Goal: Complete application form

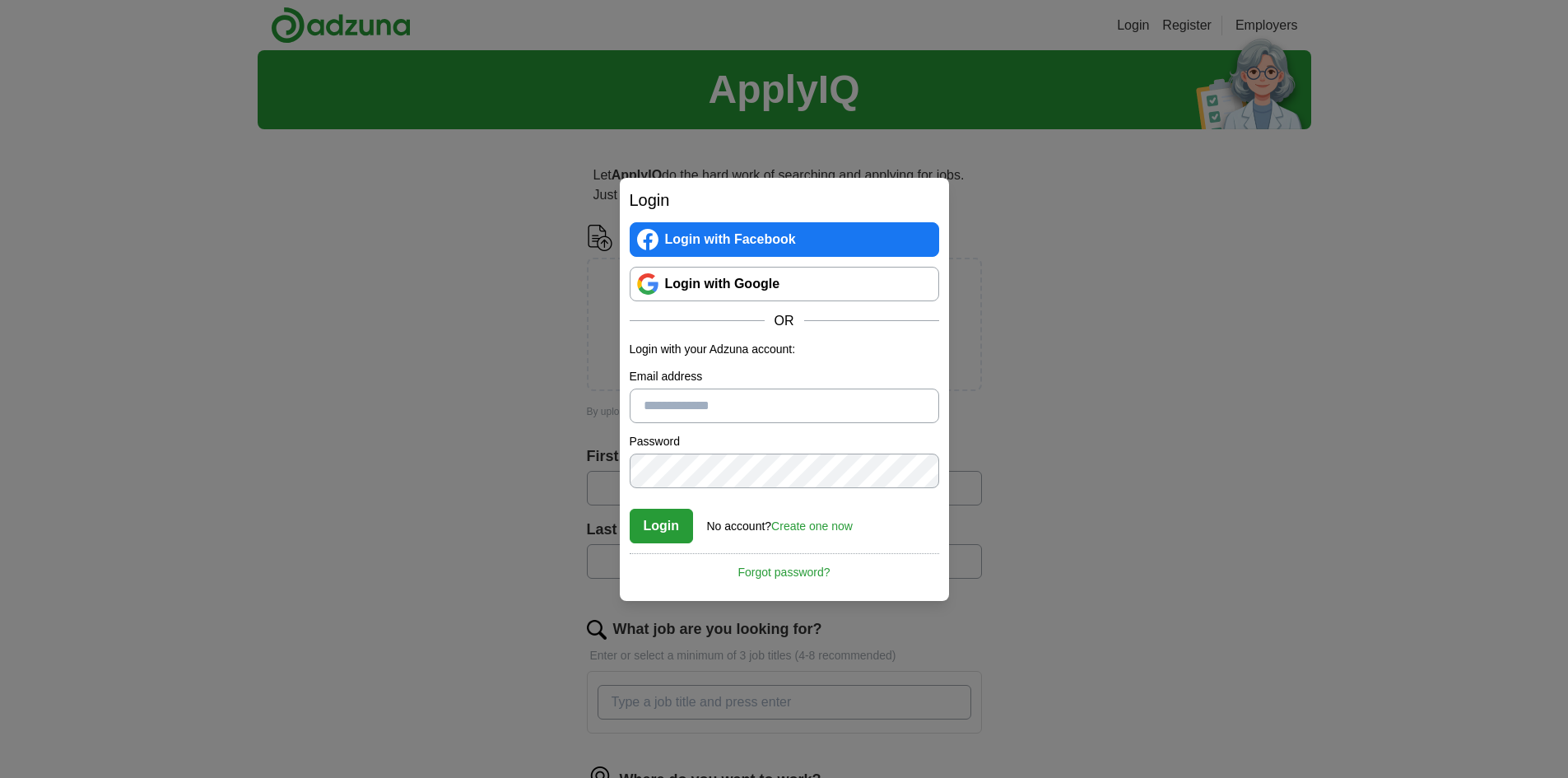
click at [702, 407] on input "Email address" at bounding box center [784, 406] width 309 height 34
type input "**********"
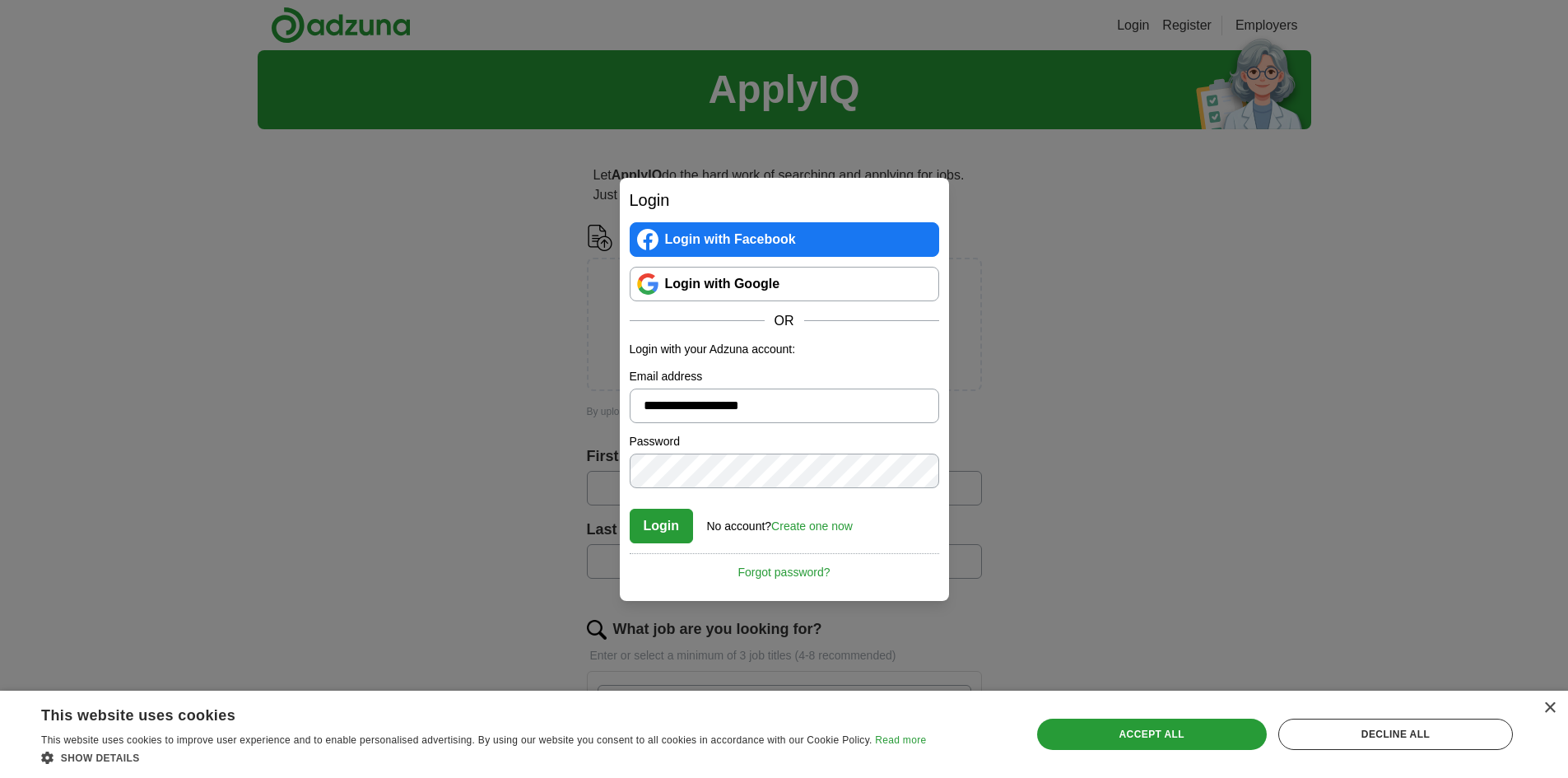
click at [654, 531] on button "Login" at bounding box center [661, 526] width 64 height 34
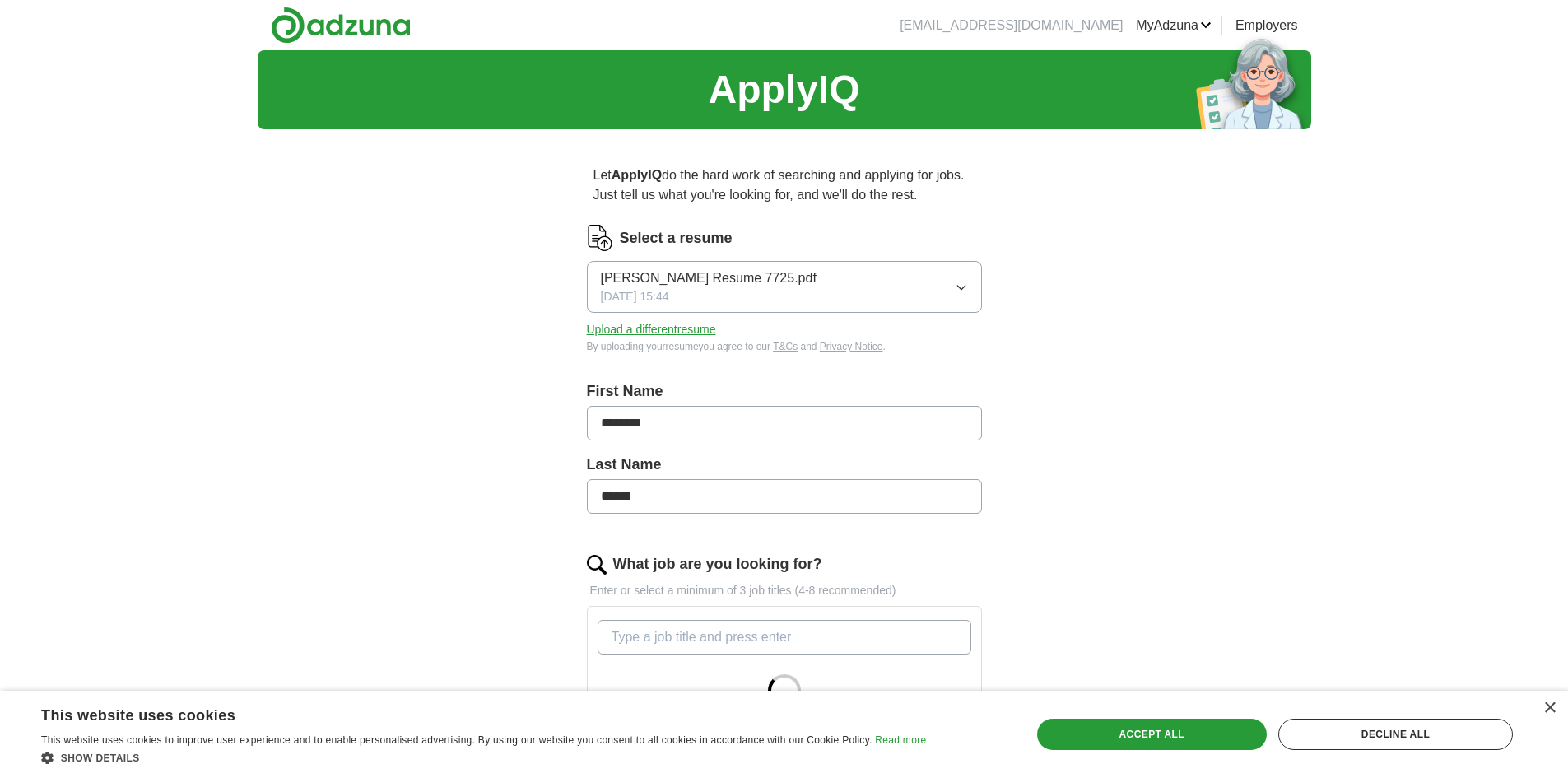
click at [648, 333] on button "Upload a different resume" at bounding box center [652, 330] width 130 height 18
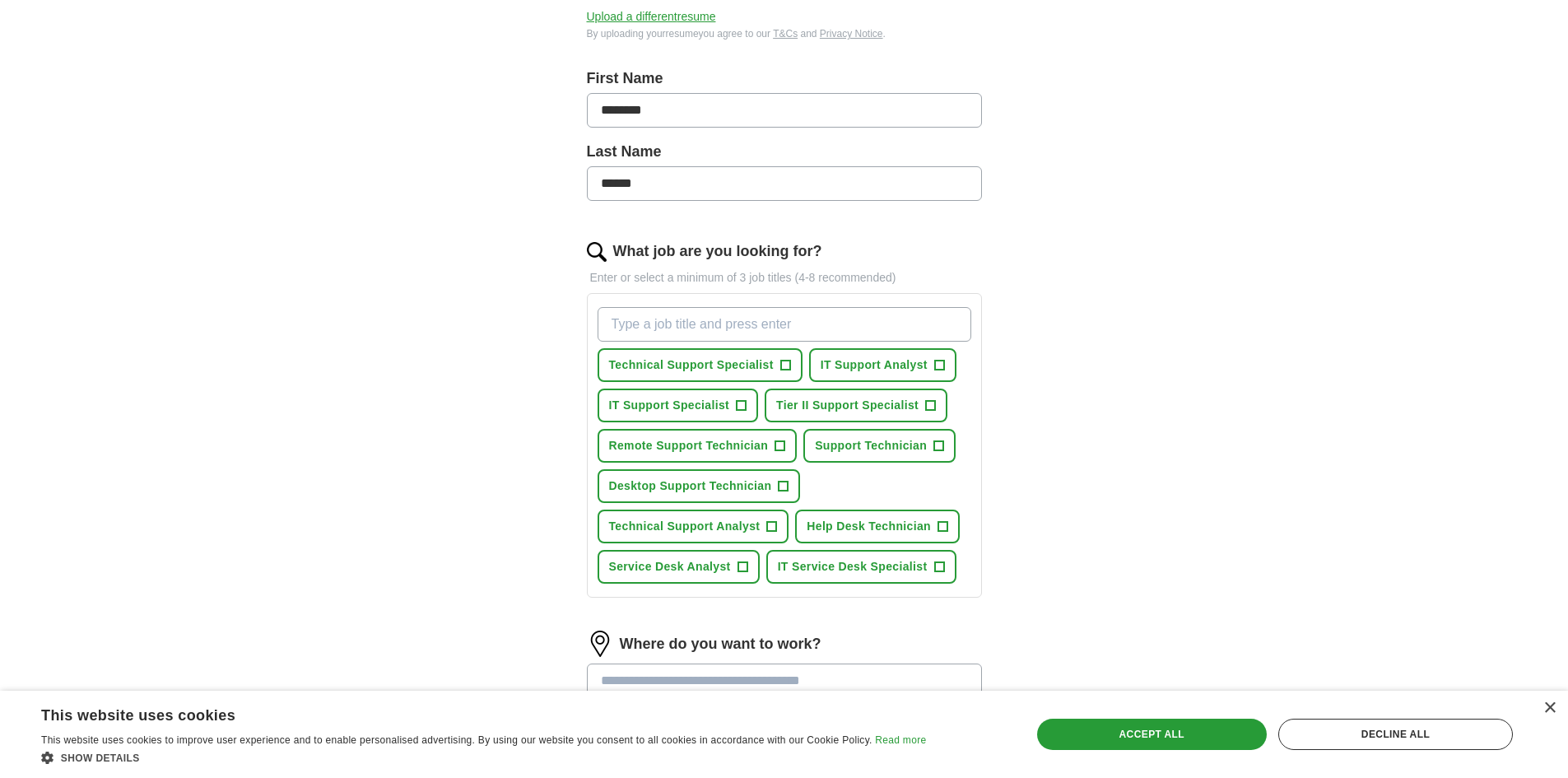
scroll to position [412, 0]
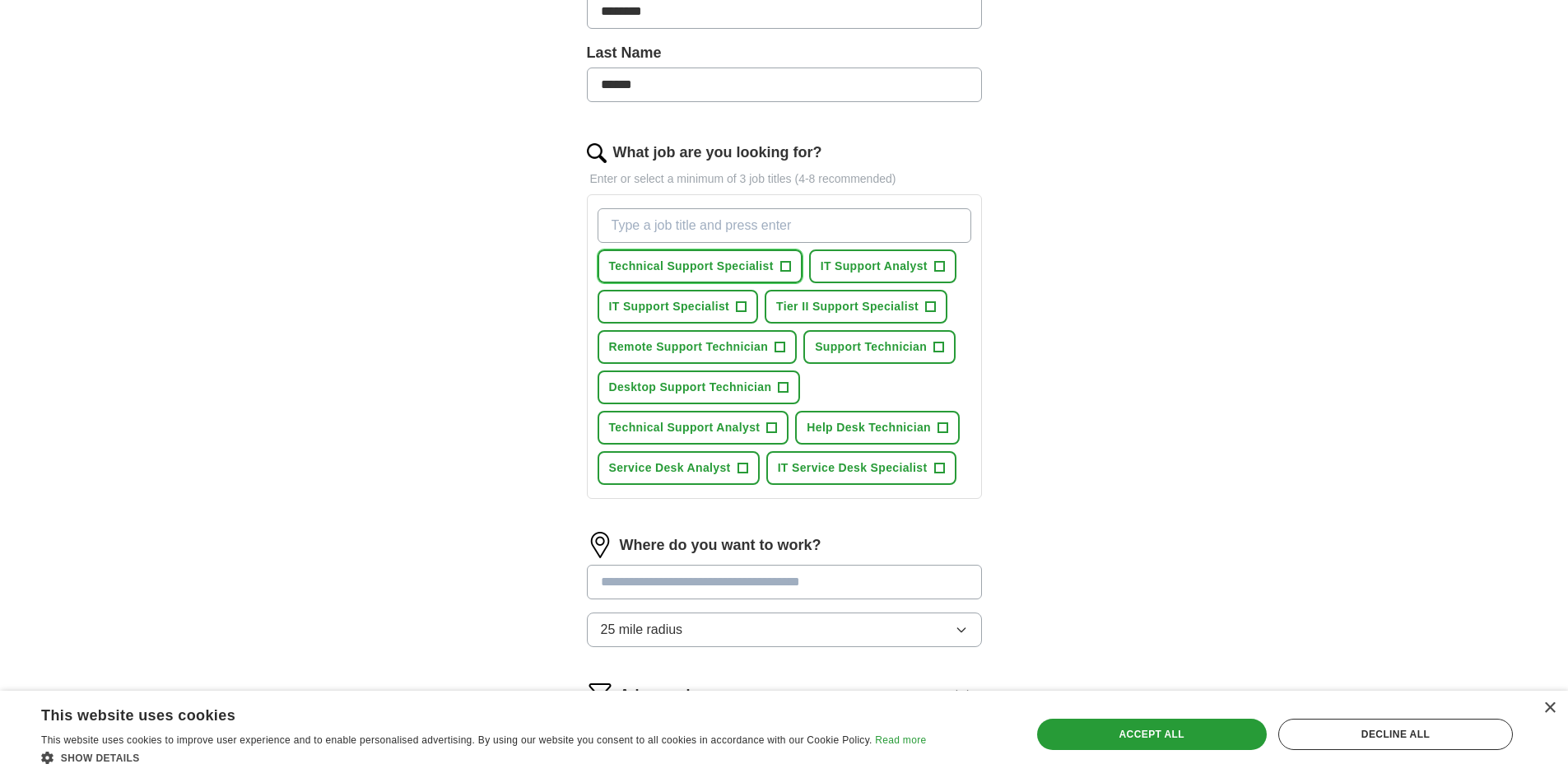
click at [696, 267] on span "Technical Support Specialist" at bounding box center [691, 266] width 165 height 18
click at [870, 261] on span "IT Support Analyst" at bounding box center [874, 266] width 107 height 18
click at [681, 468] on span "Service Desk Analyst" at bounding box center [669, 468] width 122 height 18
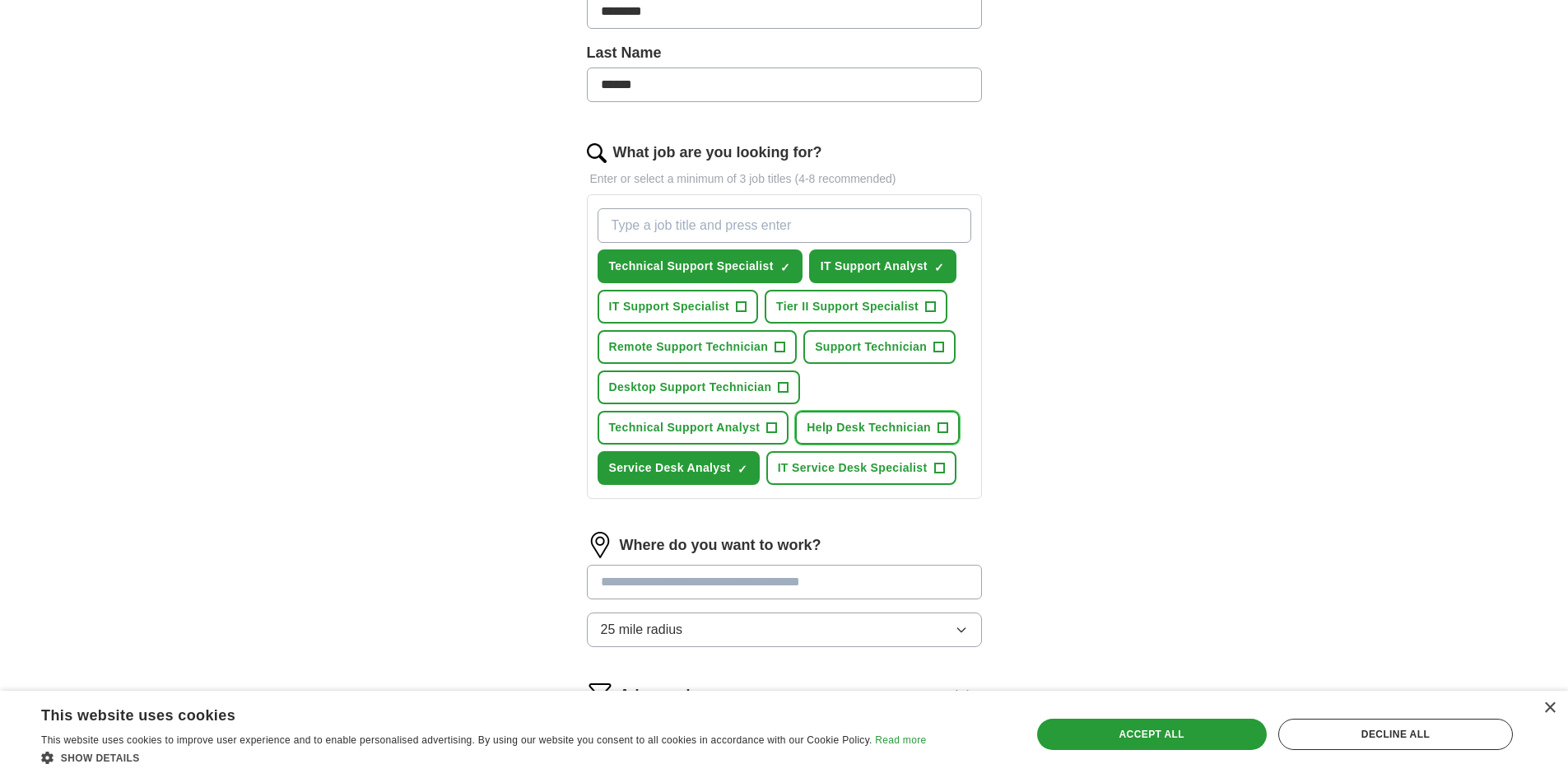
click at [863, 426] on span "Help Desk Technician" at bounding box center [869, 428] width 124 height 18
click at [730, 267] on span "Technical Support Specialist" at bounding box center [691, 266] width 165 height 18
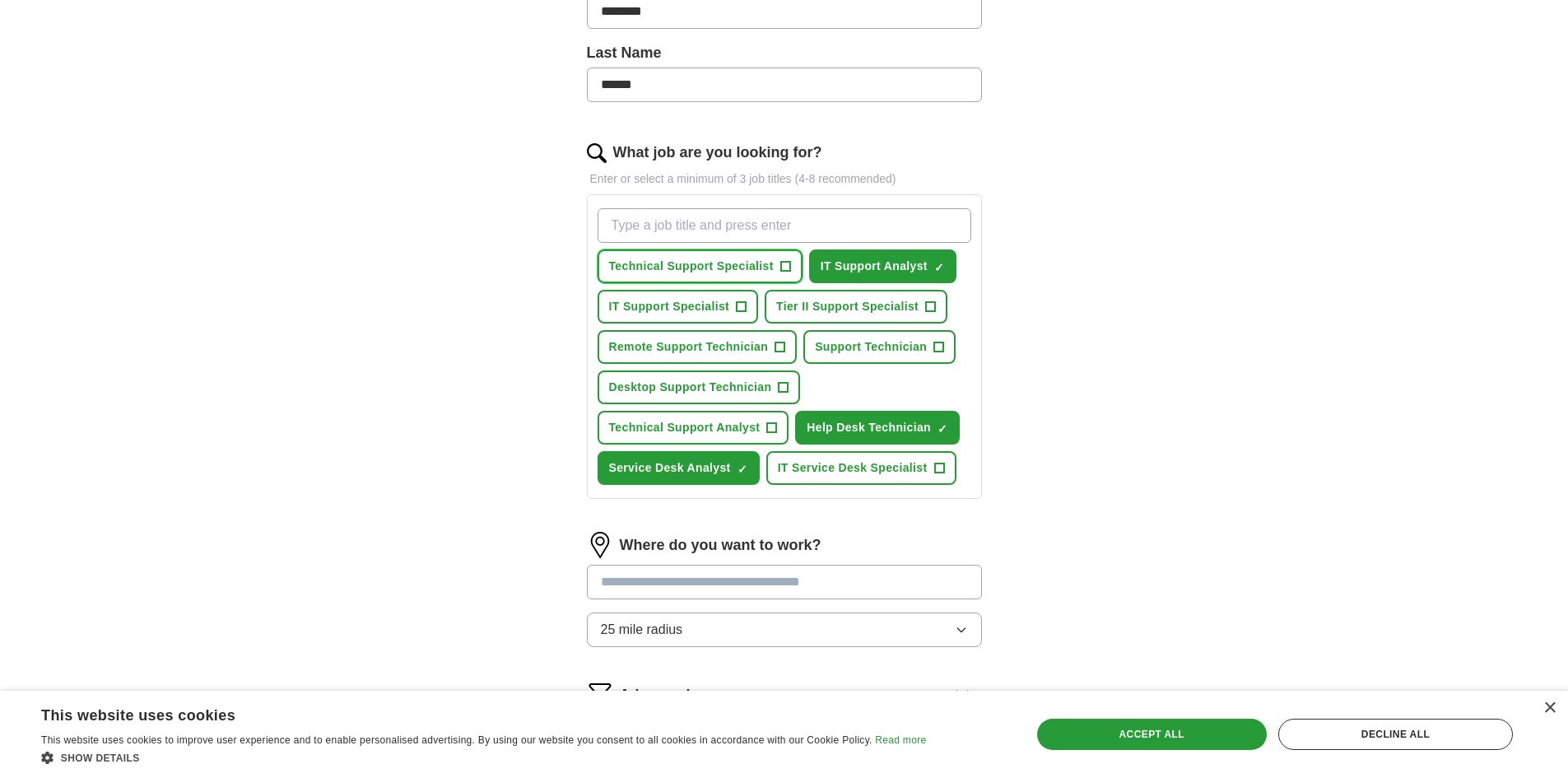
click at [730, 267] on span "Technical Support Specialist" at bounding box center [691, 266] width 165 height 18
click at [1140, 280] on div "ApplyIQ Let ApplyIQ do the hard work of searching and applying for jobs. Just t…" at bounding box center [784, 231] width 1054 height 1186
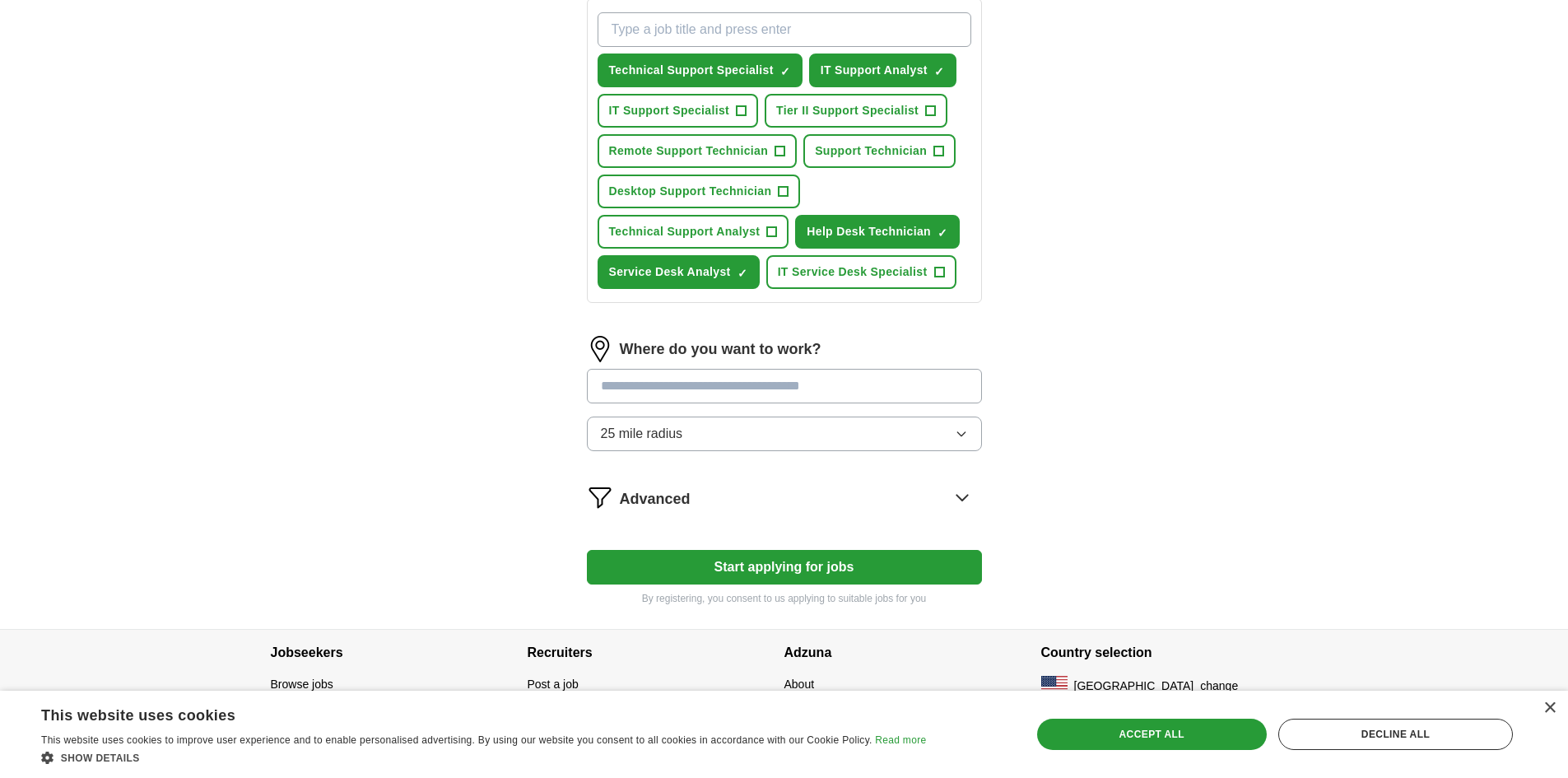
scroll to position [625, 0]
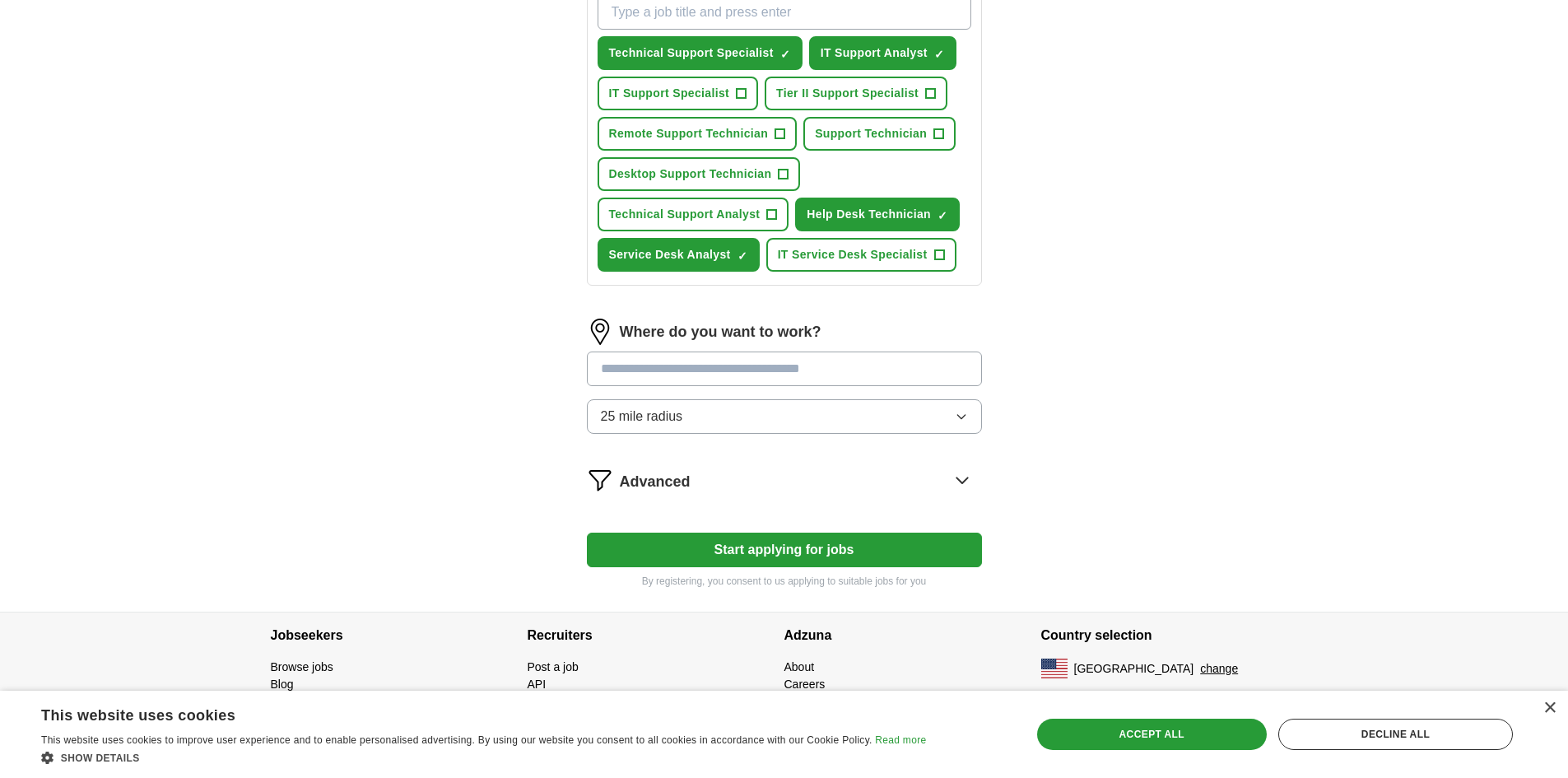
click at [697, 369] on input at bounding box center [784, 368] width 395 height 34
type input "*"
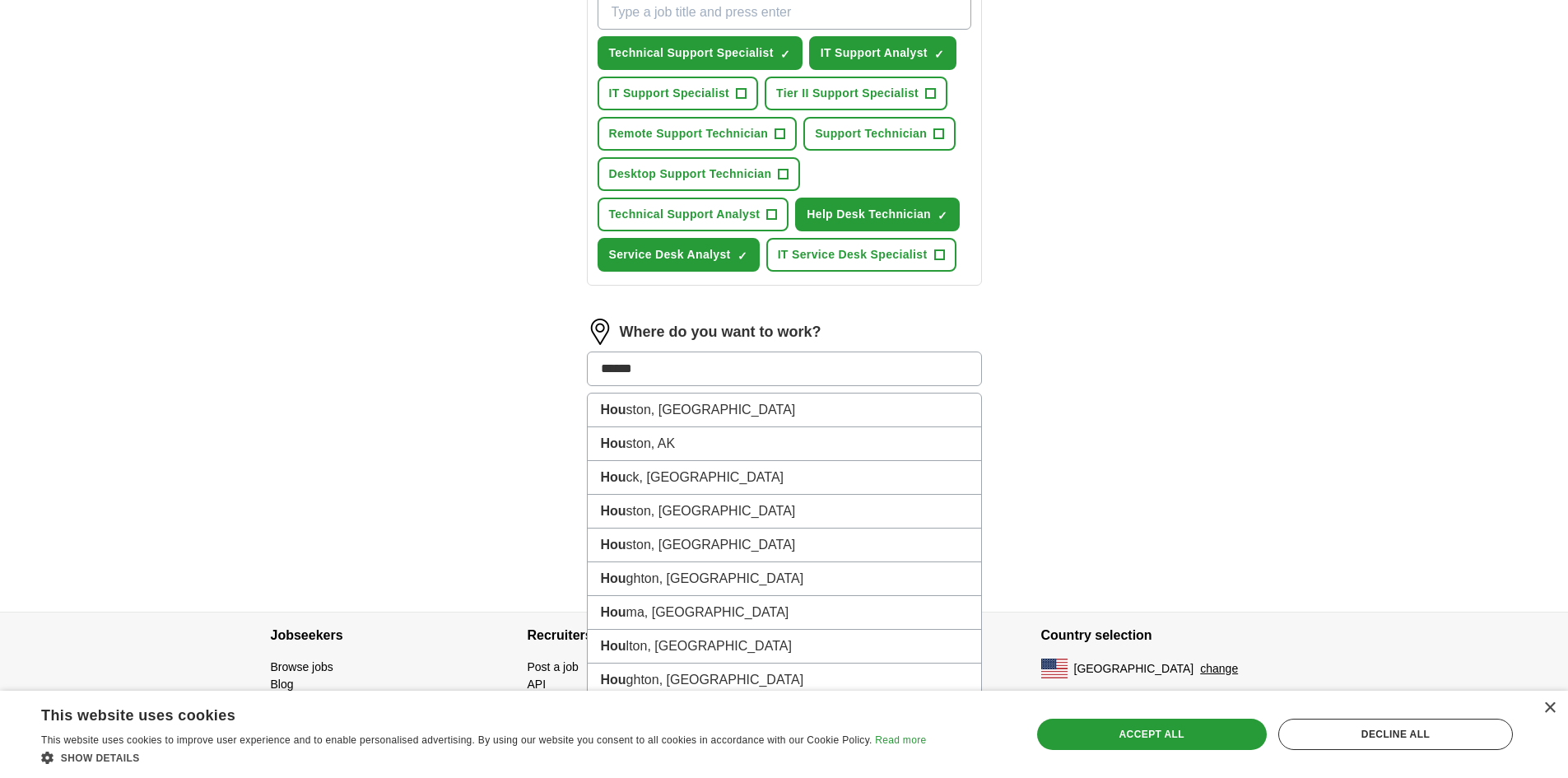
type input "*******"
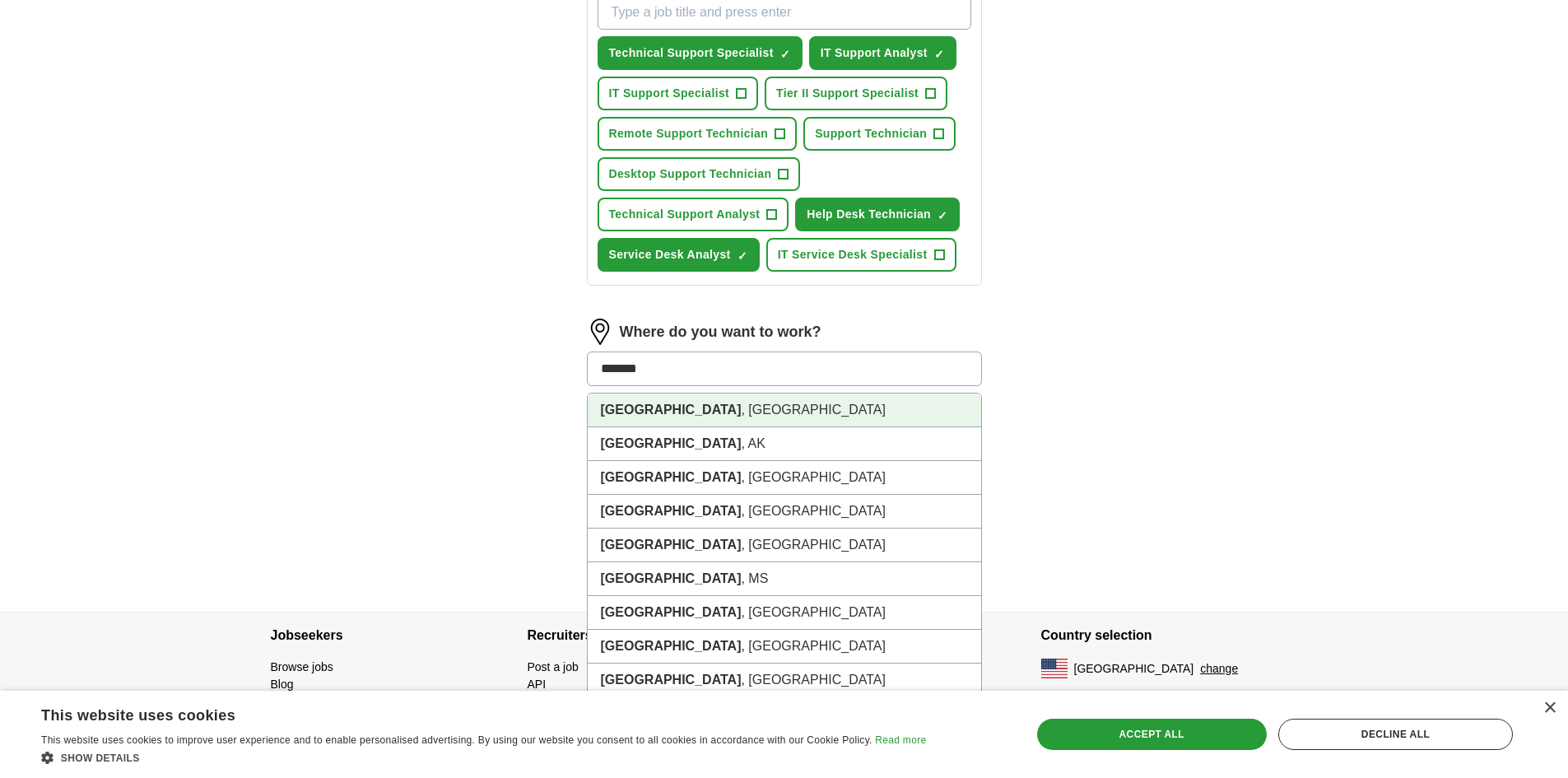
click at [649, 404] on strong "[GEOGRAPHIC_DATA]" at bounding box center [671, 410] width 141 height 14
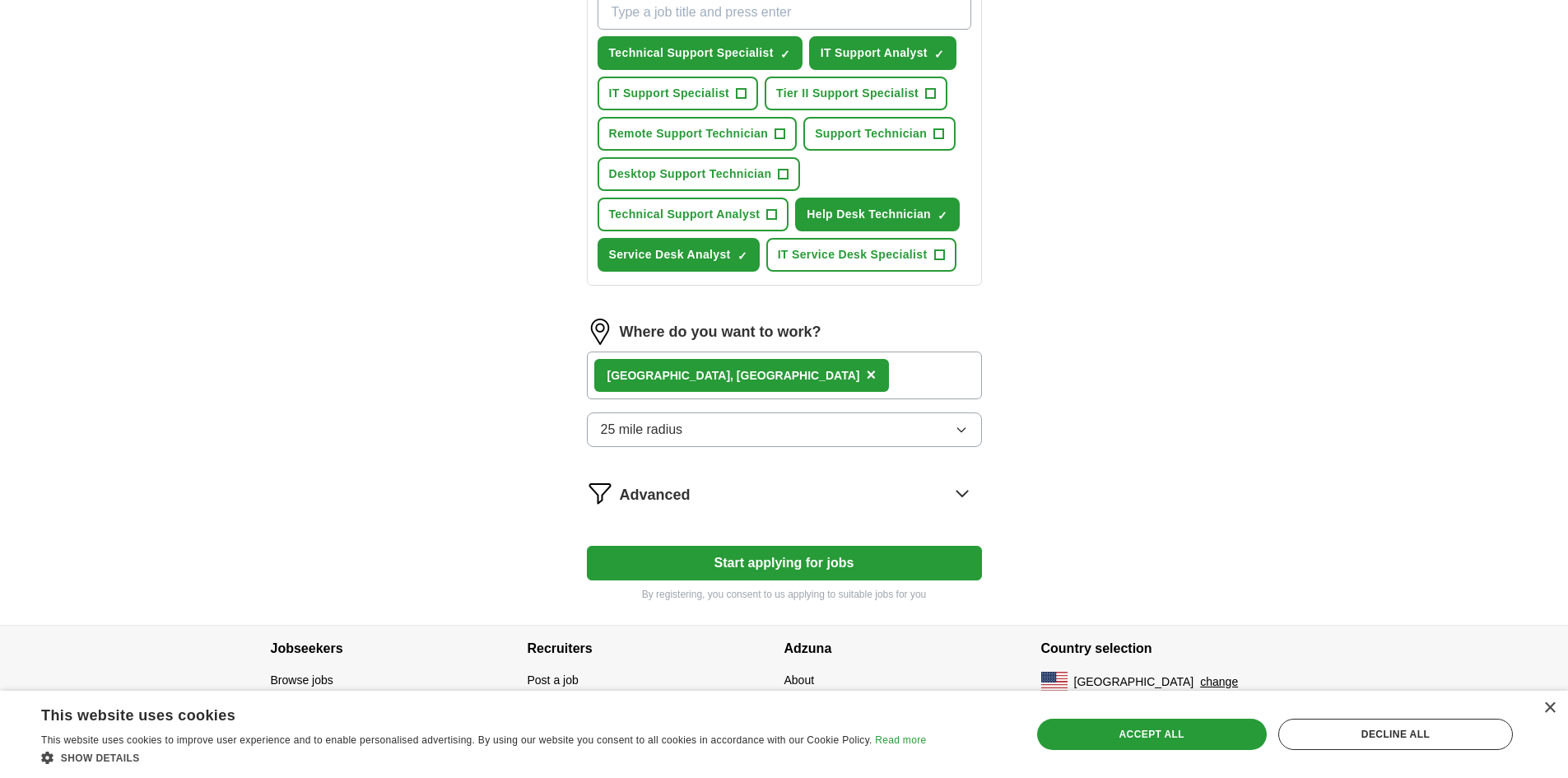
drag, startPoint x: 449, startPoint y: 414, endPoint x: 463, endPoint y: 400, distance: 19.8
click at [449, 414] on div "ApplyIQ Let ApplyIQ do the hard work of searching and applying for jobs. Just t…" at bounding box center [784, 25] width 1054 height 1199
click at [1084, 726] on div "Accept all" at bounding box center [1152, 734] width 230 height 32
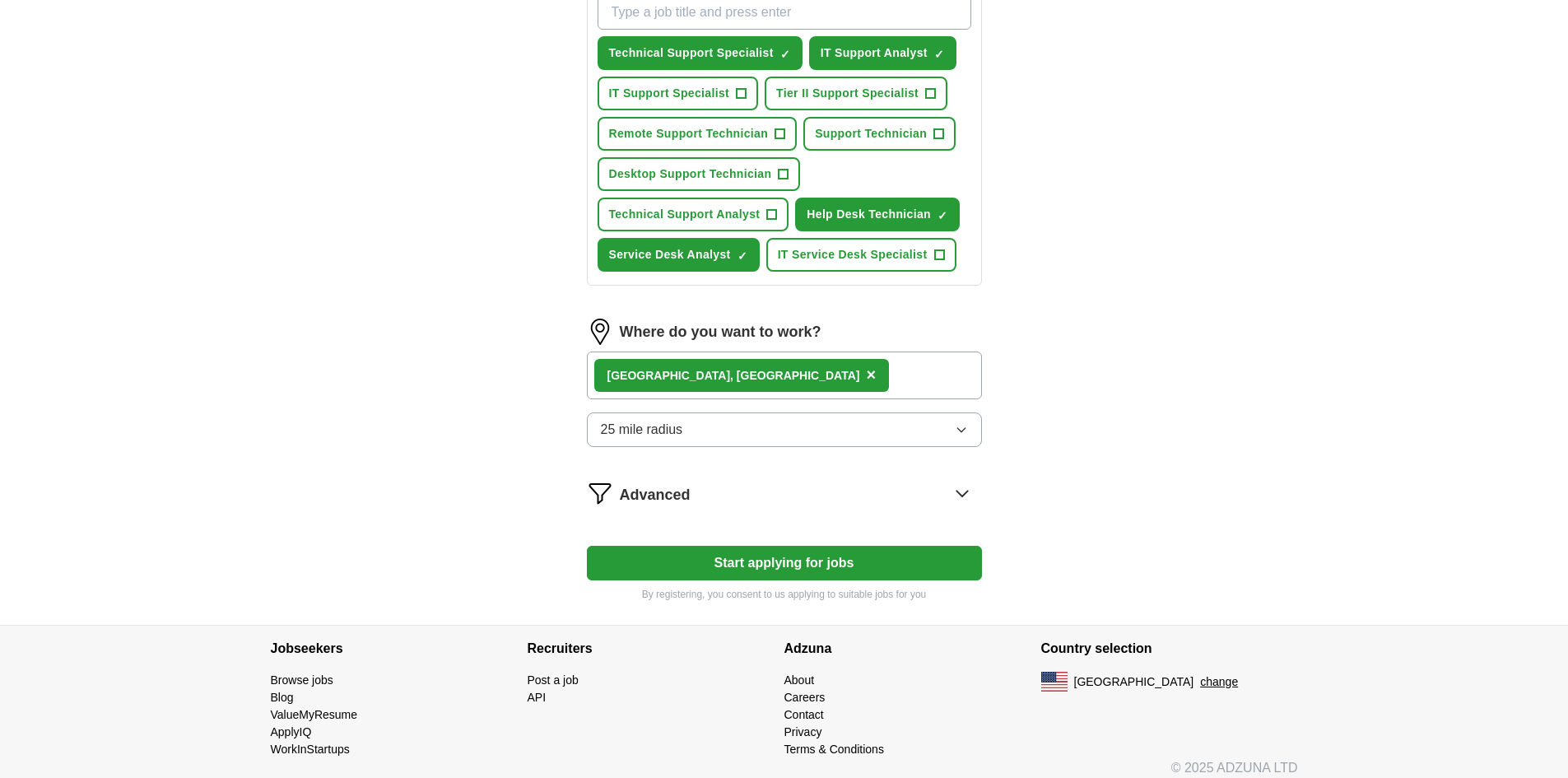
click at [773, 569] on button "Start applying for jobs" at bounding box center [784, 562] width 395 height 34
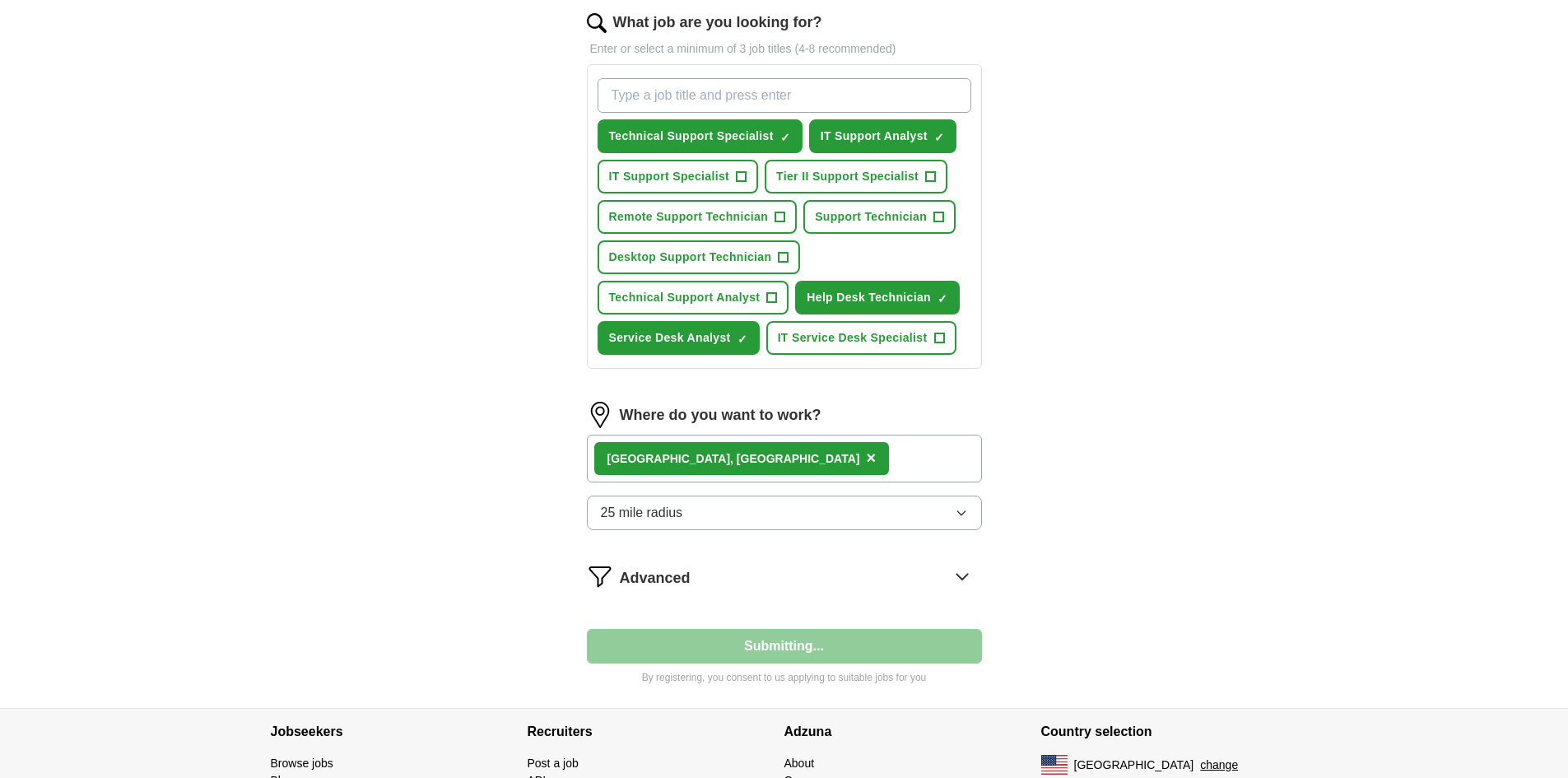
select select "**"
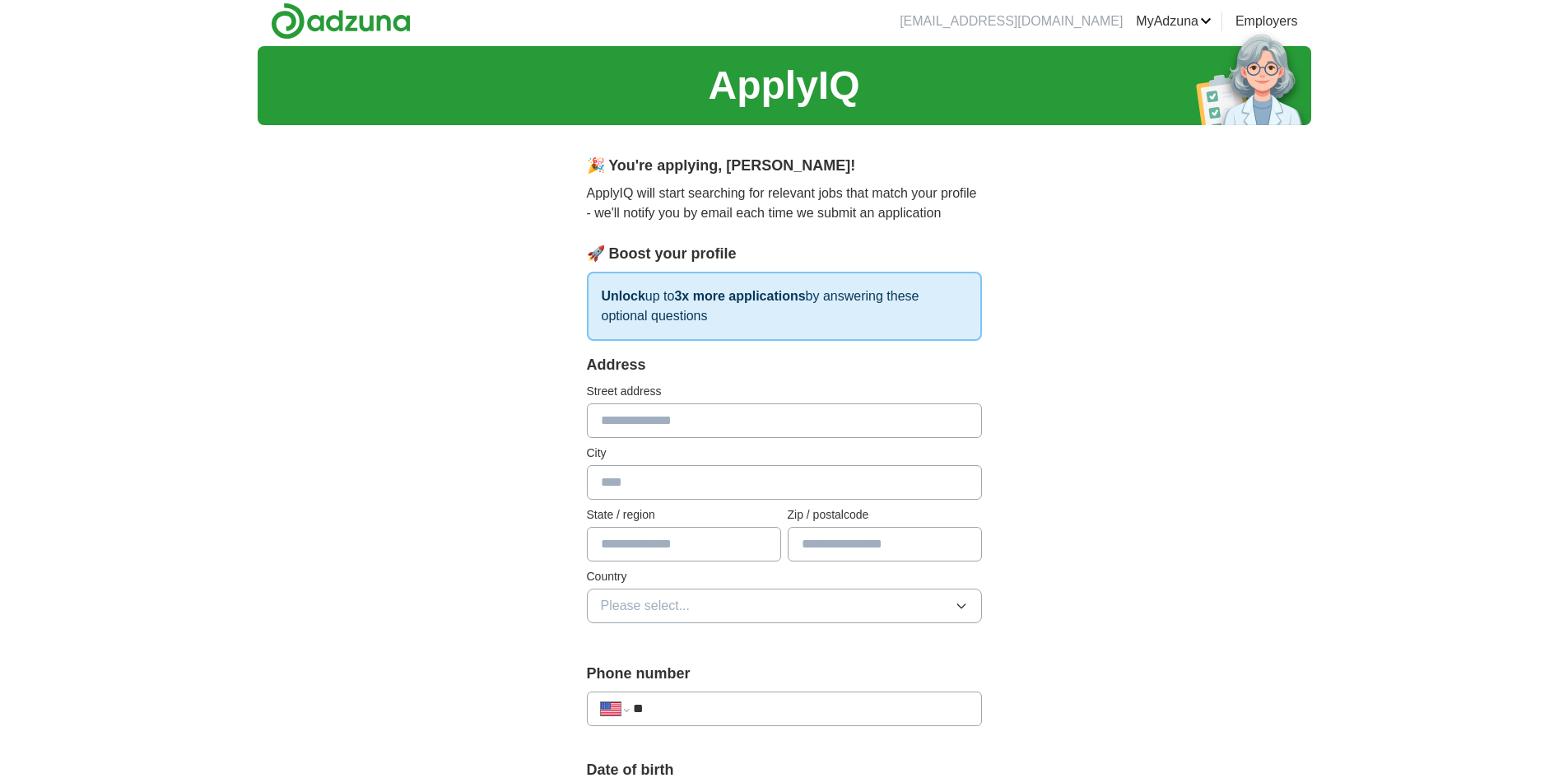
scroll to position [0, 0]
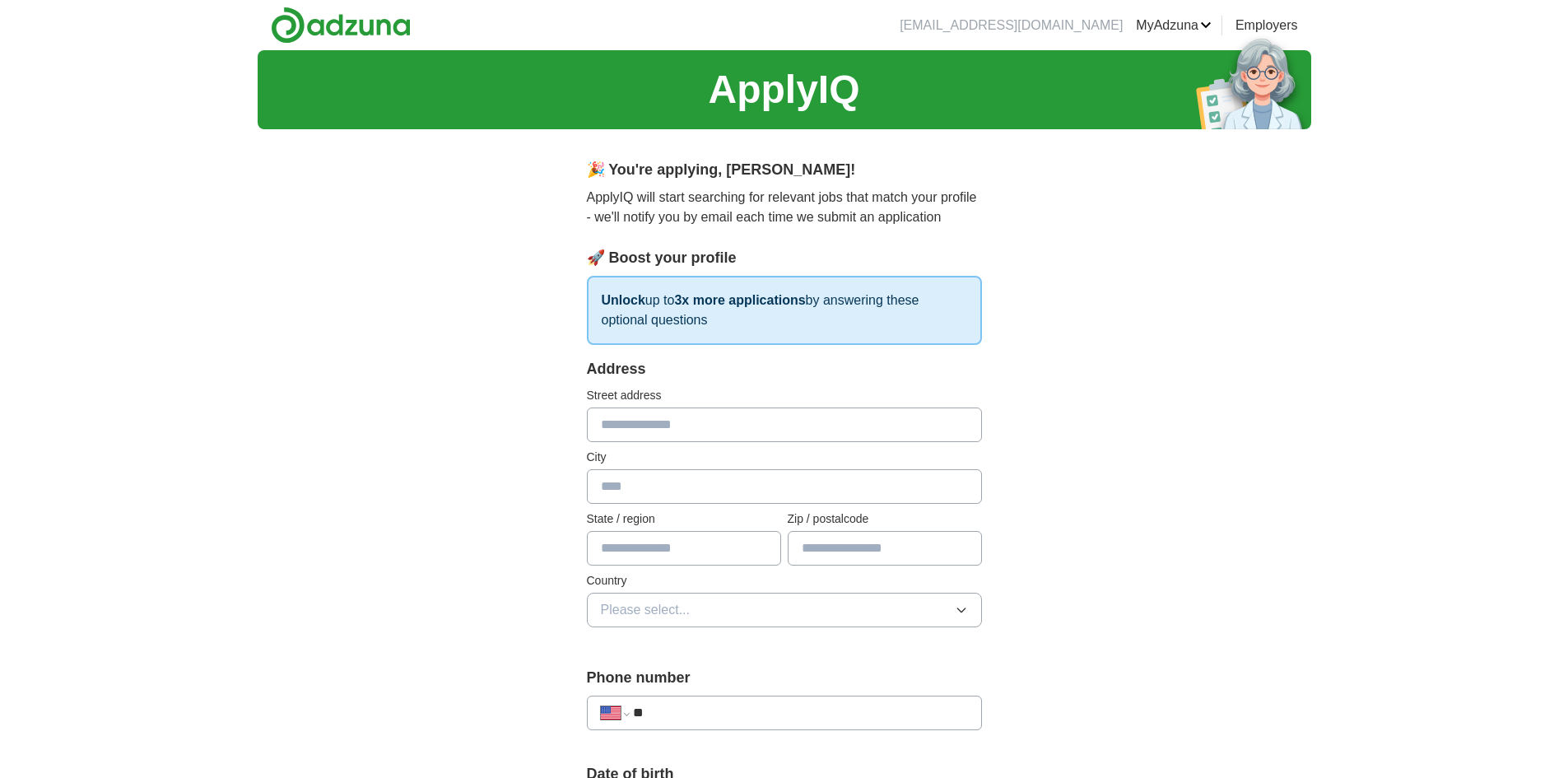
click at [665, 428] on input "text" at bounding box center [784, 424] width 395 height 34
type input "**********"
type input "********"
type input "*****"
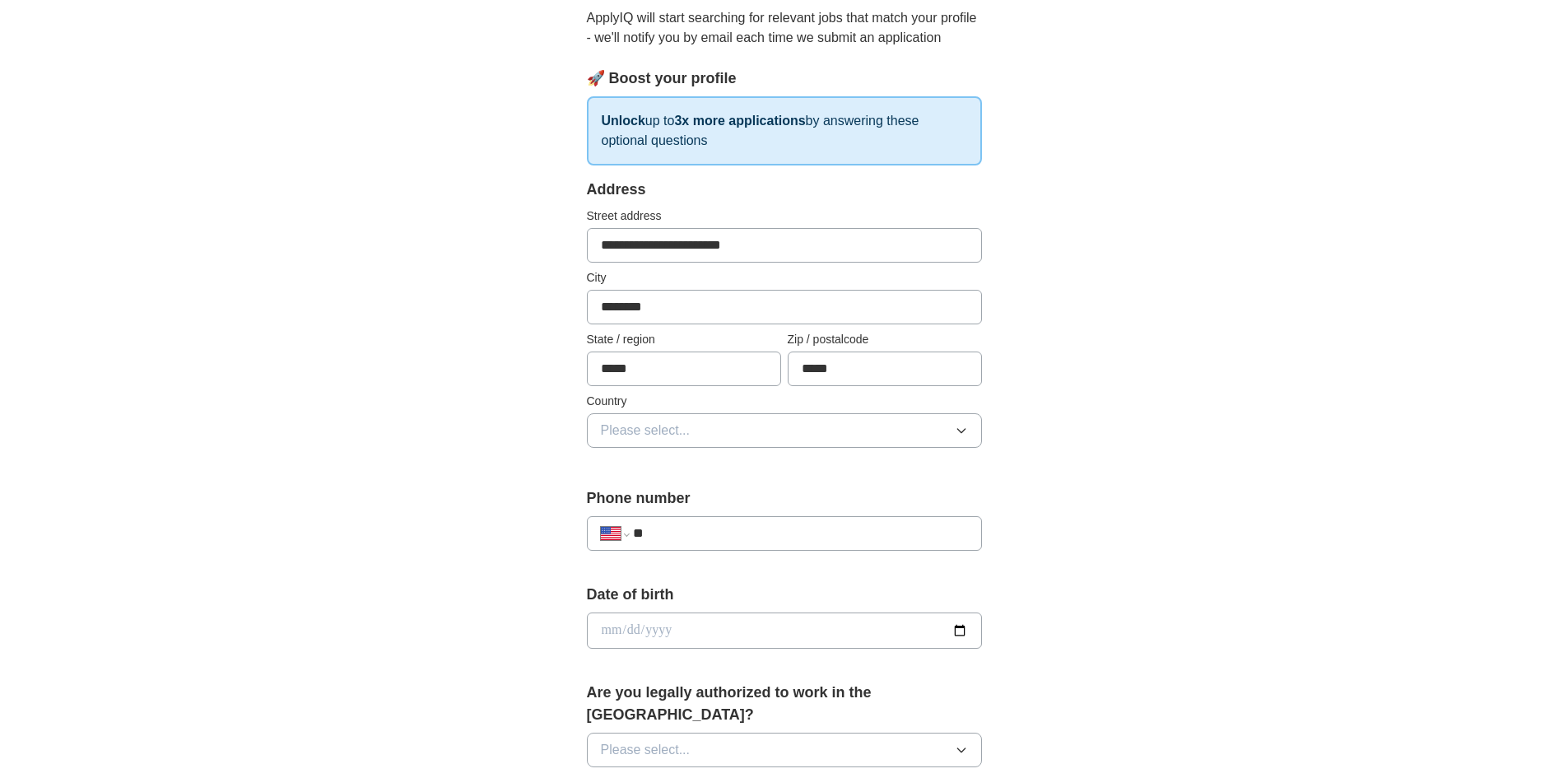
scroll to position [329, 0]
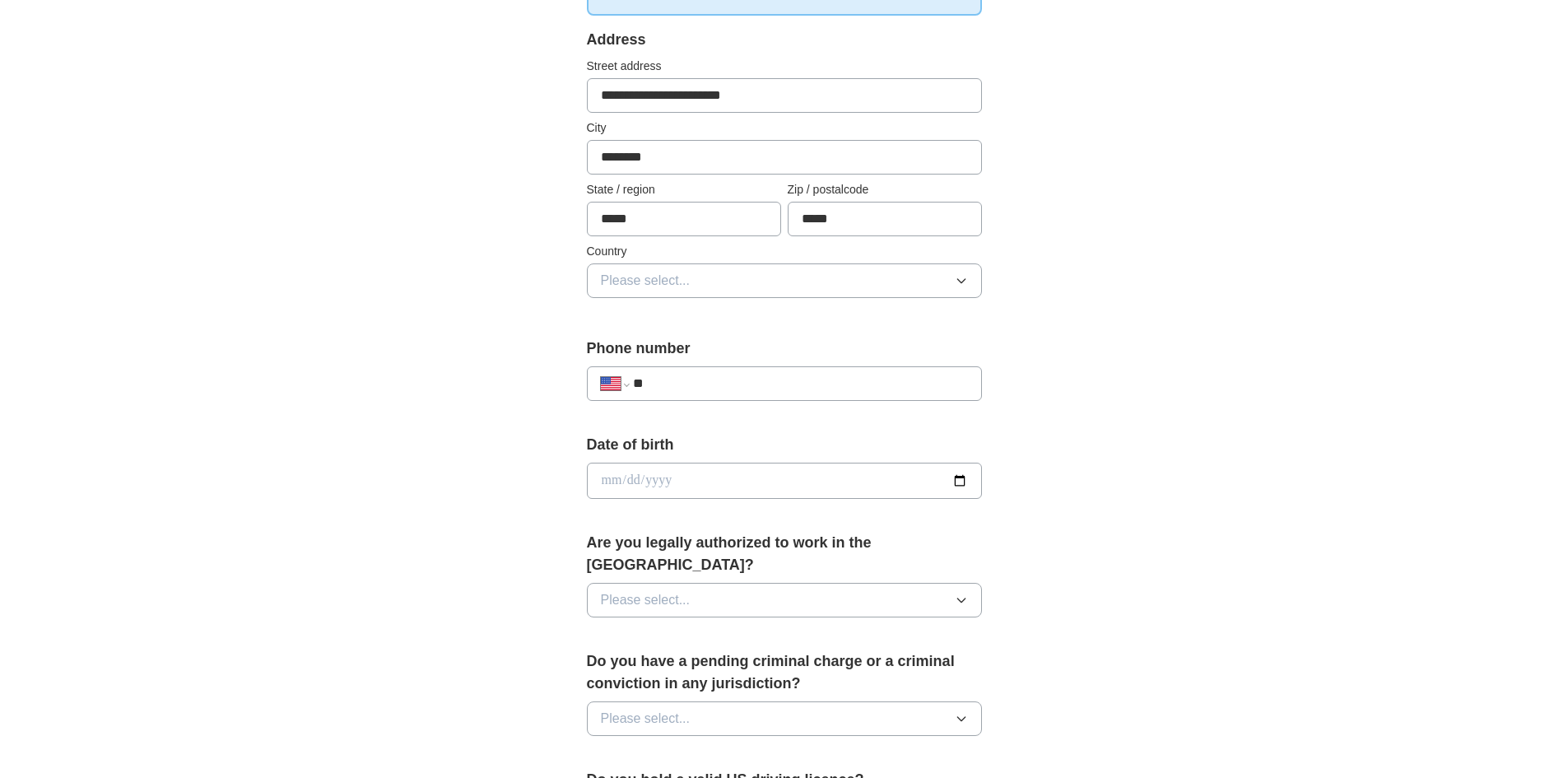
click at [772, 377] on input "**" at bounding box center [801, 384] width 335 height 20
type input "**********"
click at [1230, 393] on div "**********" at bounding box center [784, 470] width 1054 height 1499
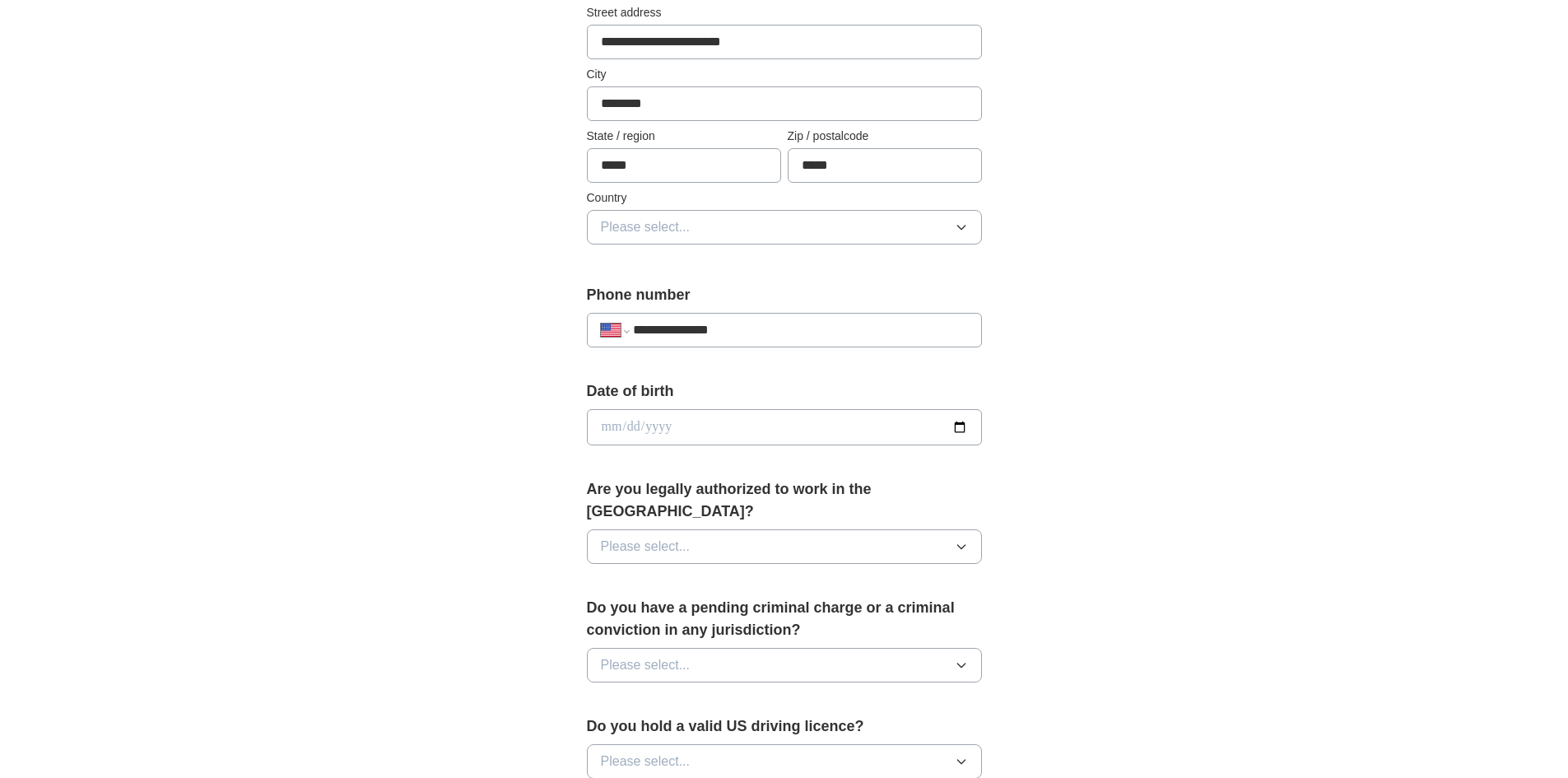
scroll to position [412, 0]
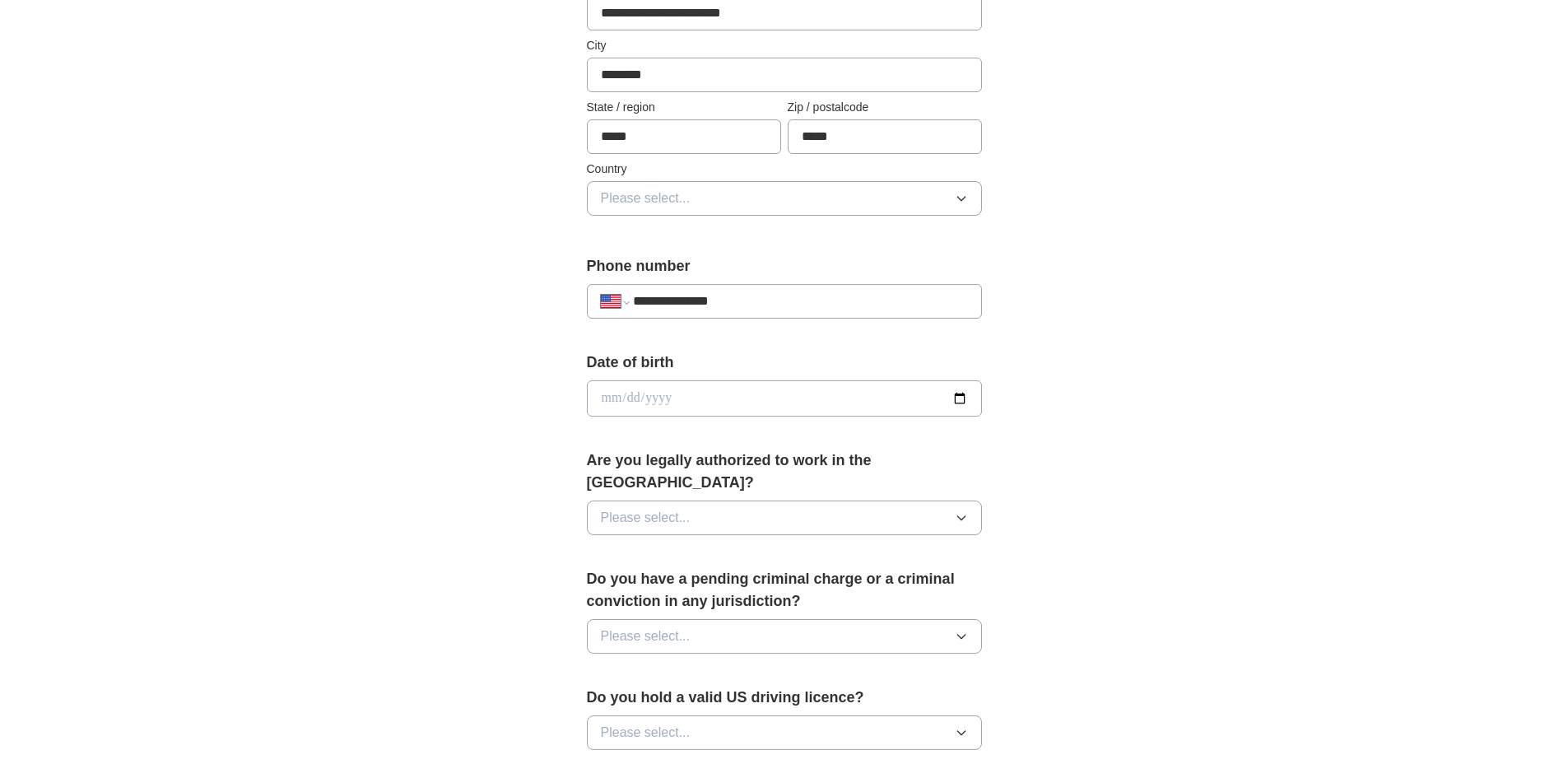
click at [950, 500] on button "Please select..." at bounding box center [784, 517] width 395 height 34
click at [674, 546] on div "Yes" at bounding box center [784, 555] width 367 height 20
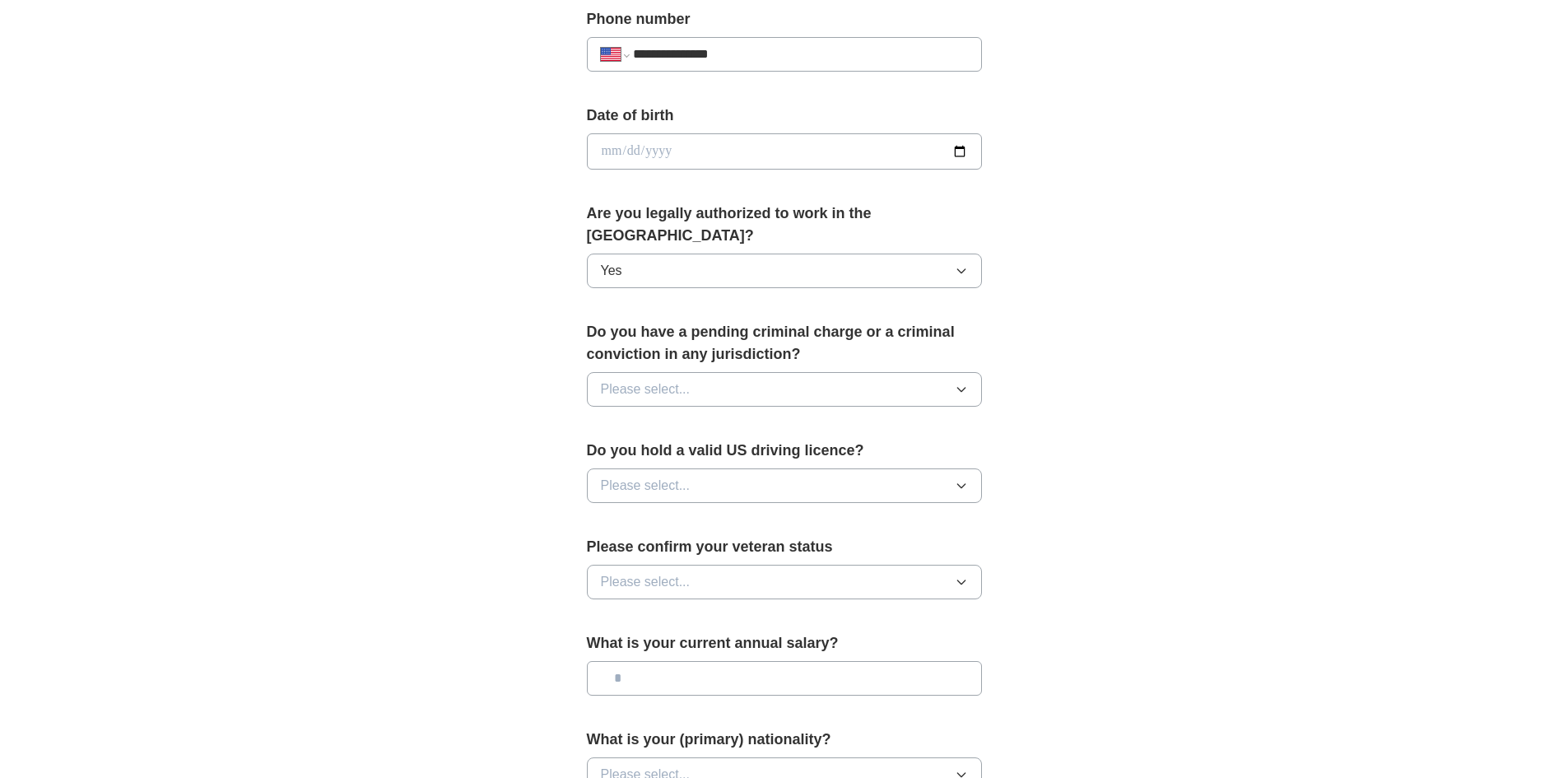
click at [704, 372] on button "Please select..." at bounding box center [784, 389] width 395 height 34
click at [624, 451] on div "No" at bounding box center [784, 461] width 367 height 20
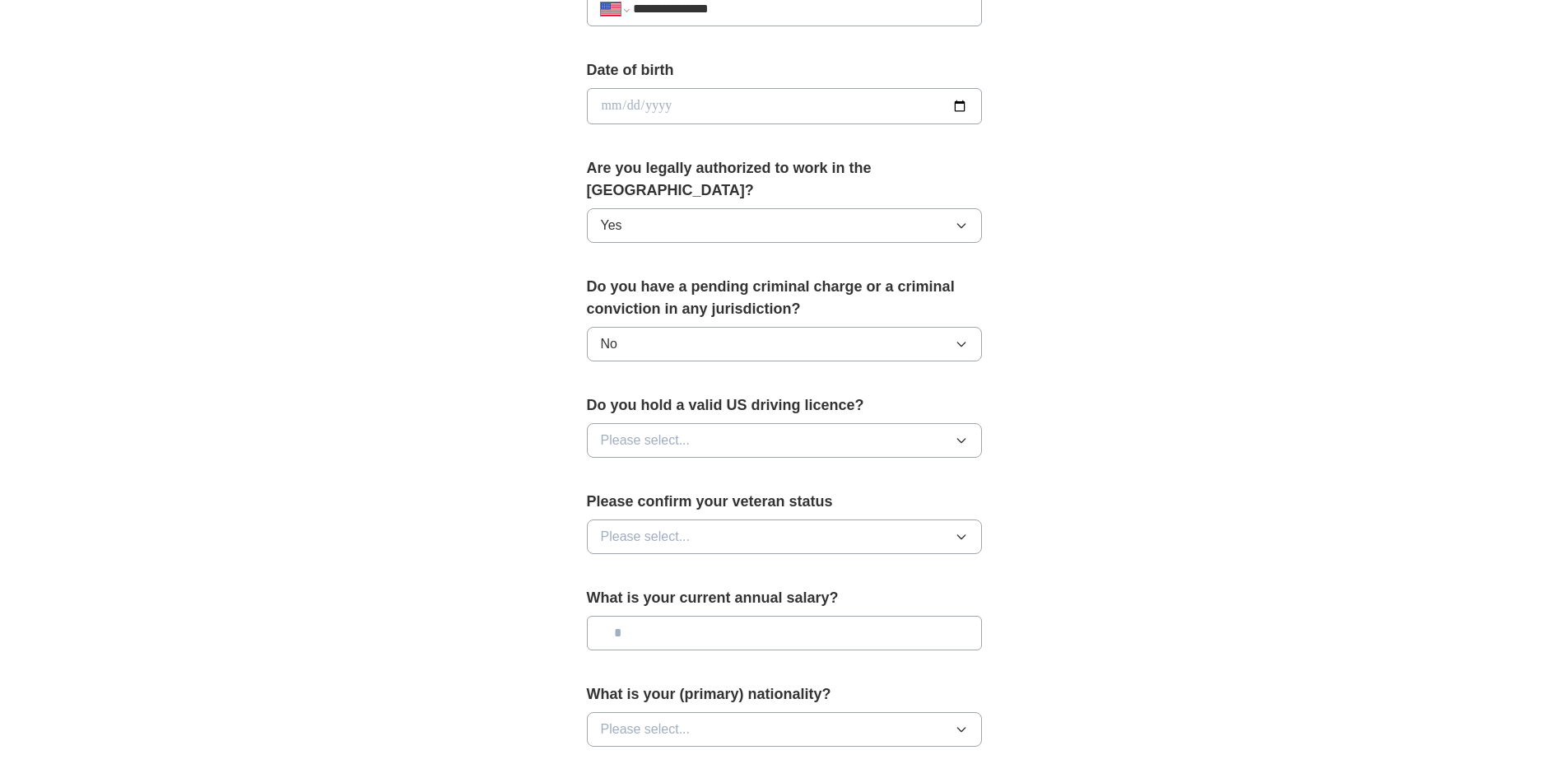
scroll to position [741, 0]
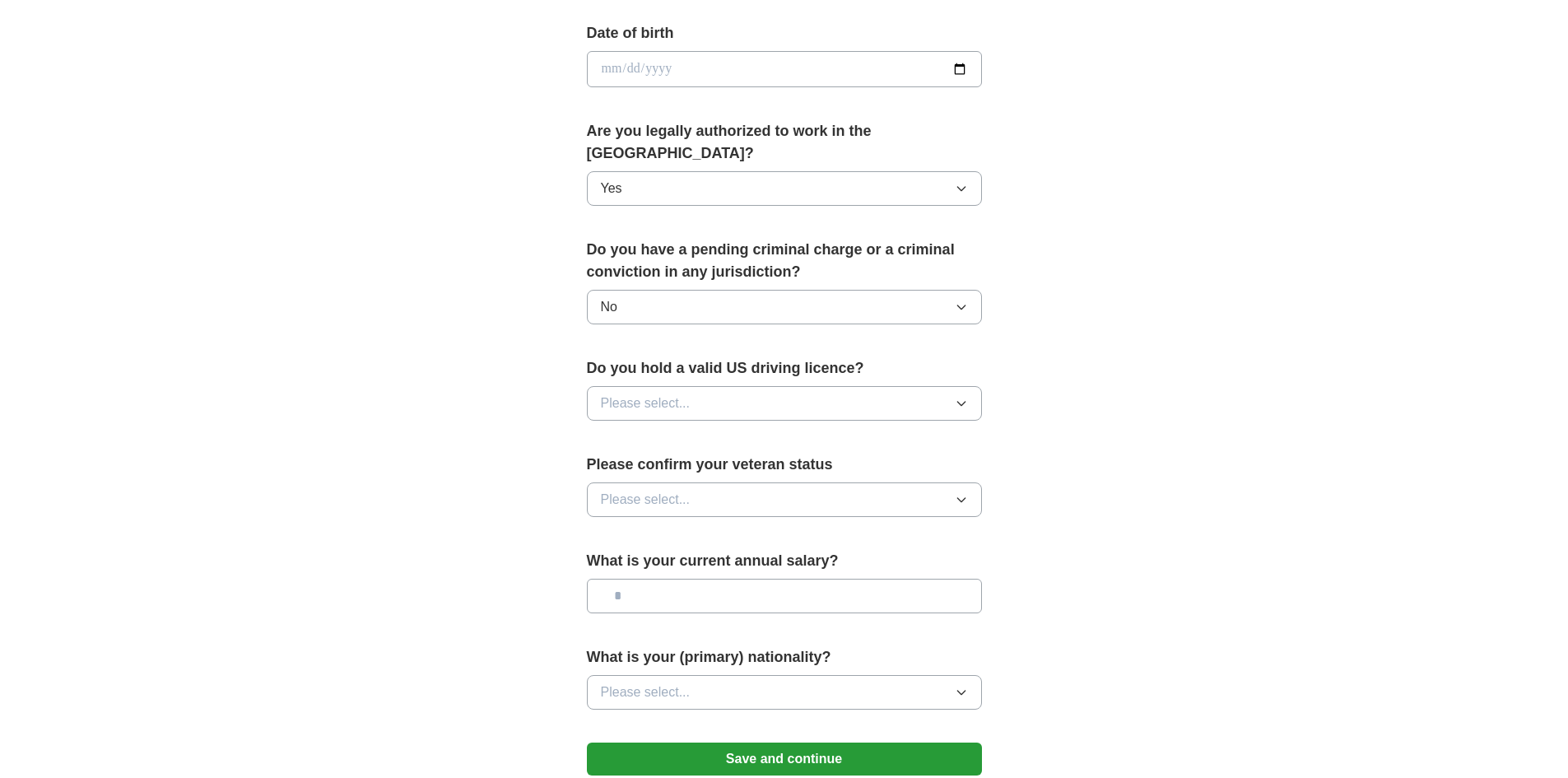
click at [717, 386] on button "Please select..." at bounding box center [784, 403] width 395 height 34
click at [621, 431] on span "Yes" at bounding box center [611, 441] width 21 height 20
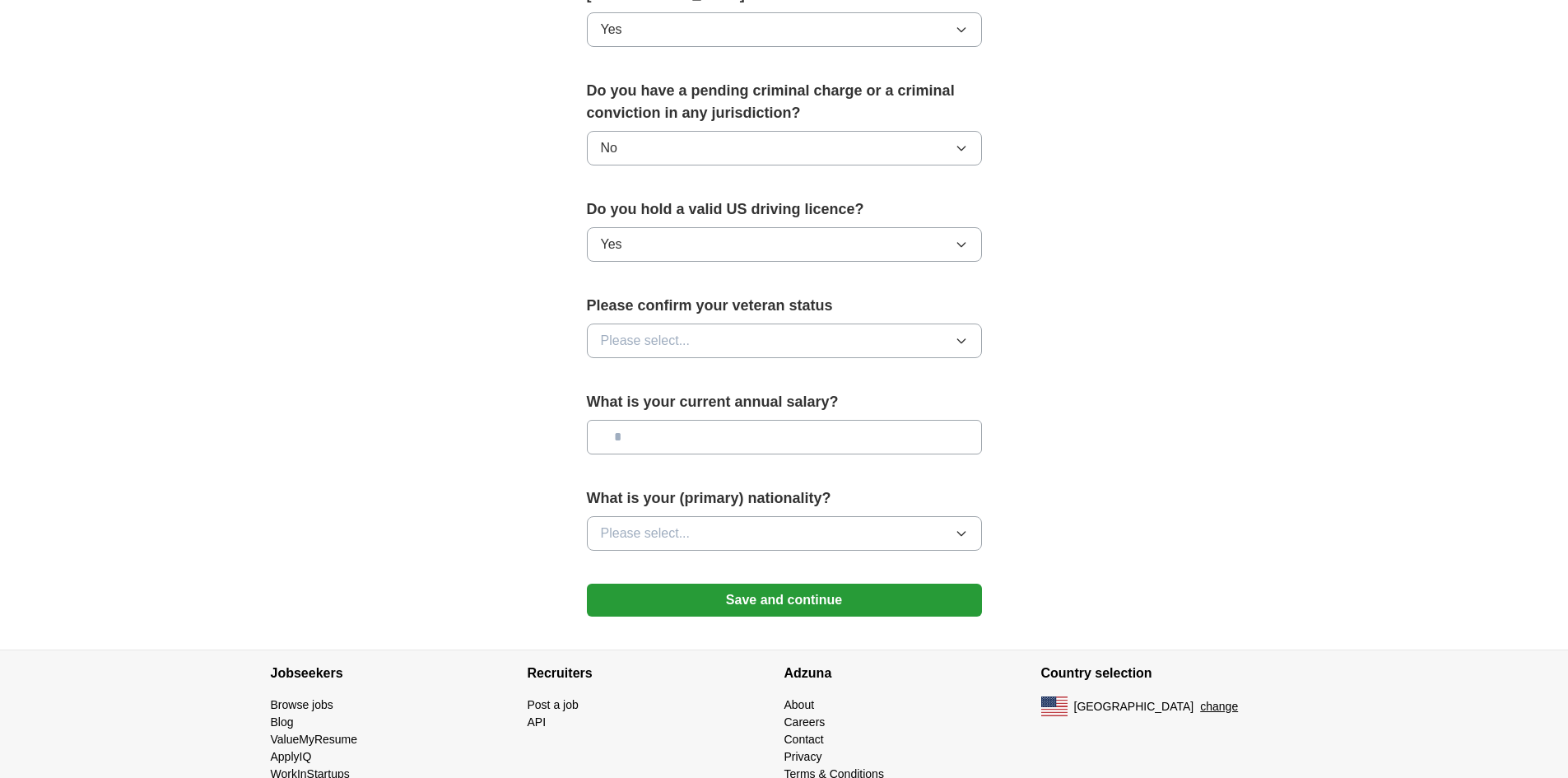
scroll to position [906, 0]
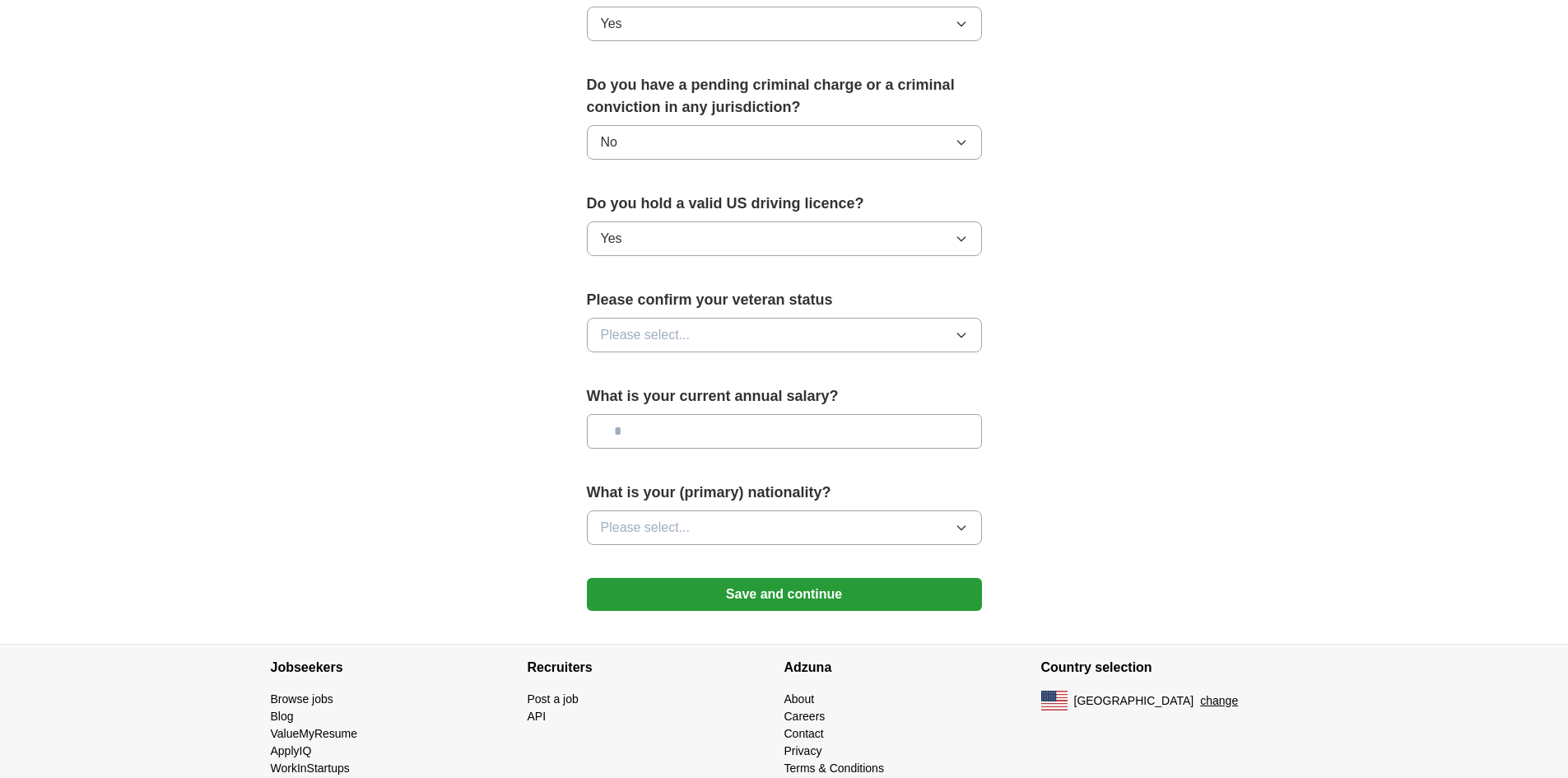
click at [813, 318] on button "Please select..." at bounding box center [784, 335] width 395 height 34
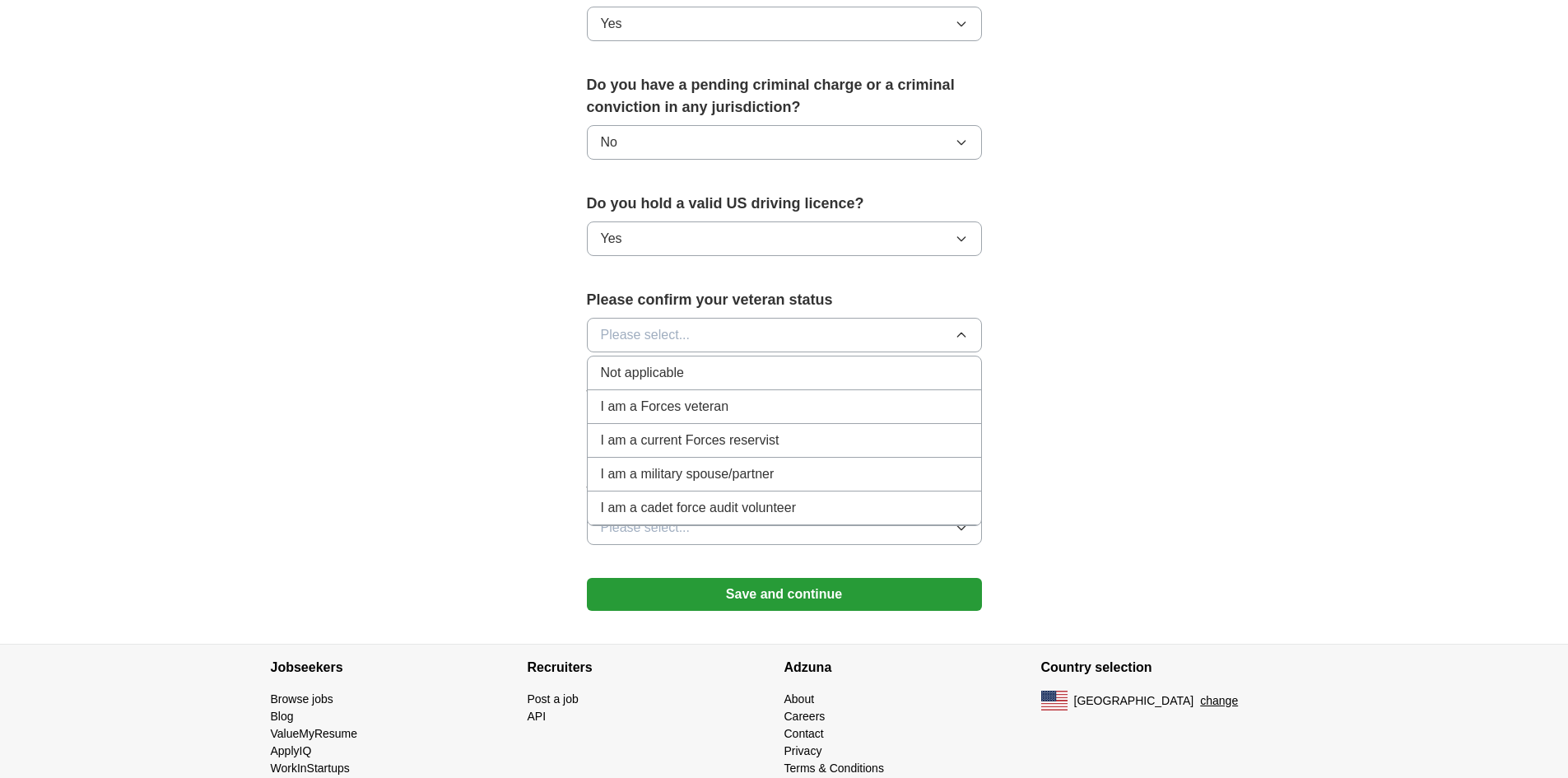
click at [734, 364] on li "Not applicable" at bounding box center [784, 373] width 393 height 34
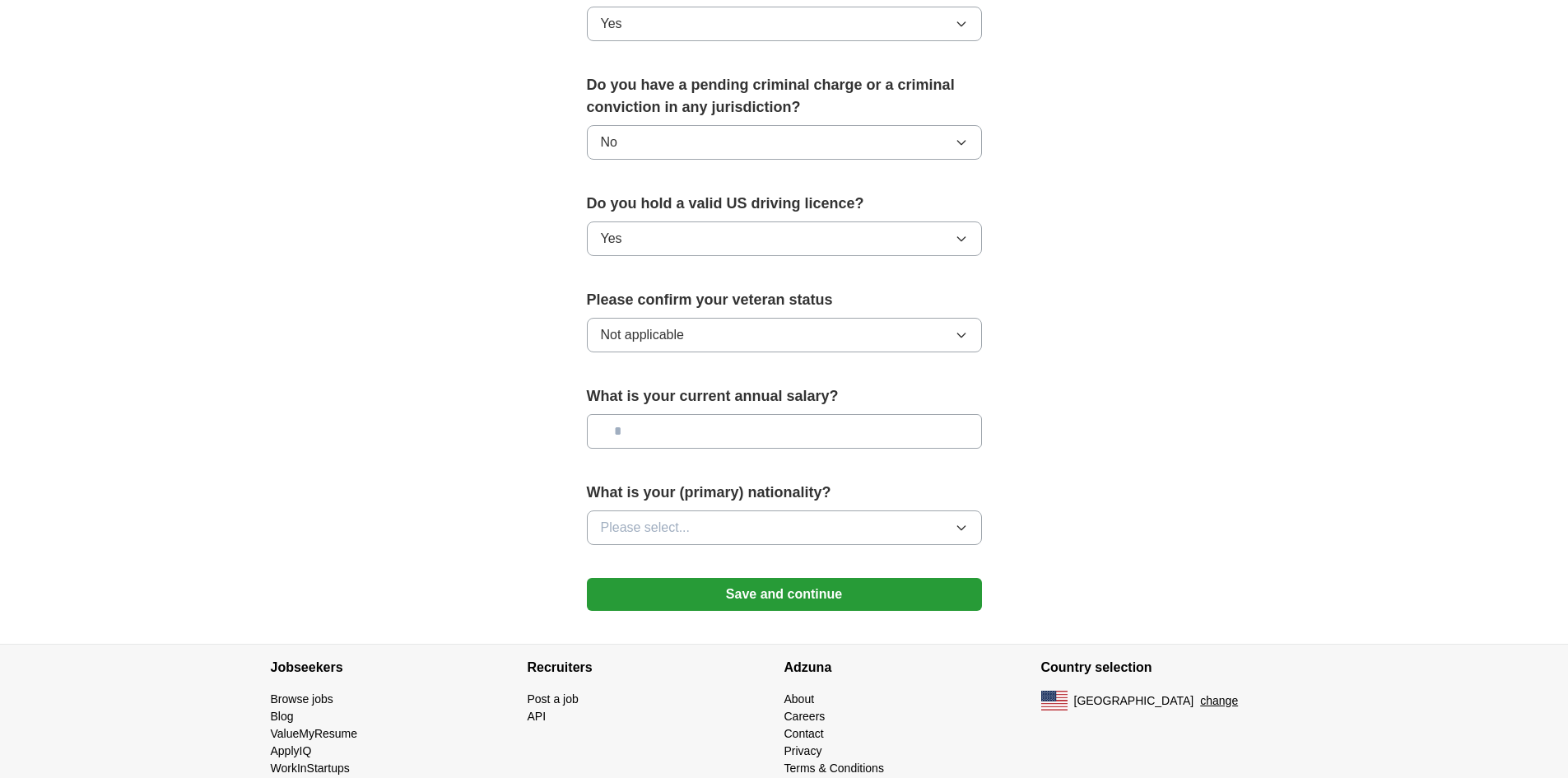
scroll to position [916, 0]
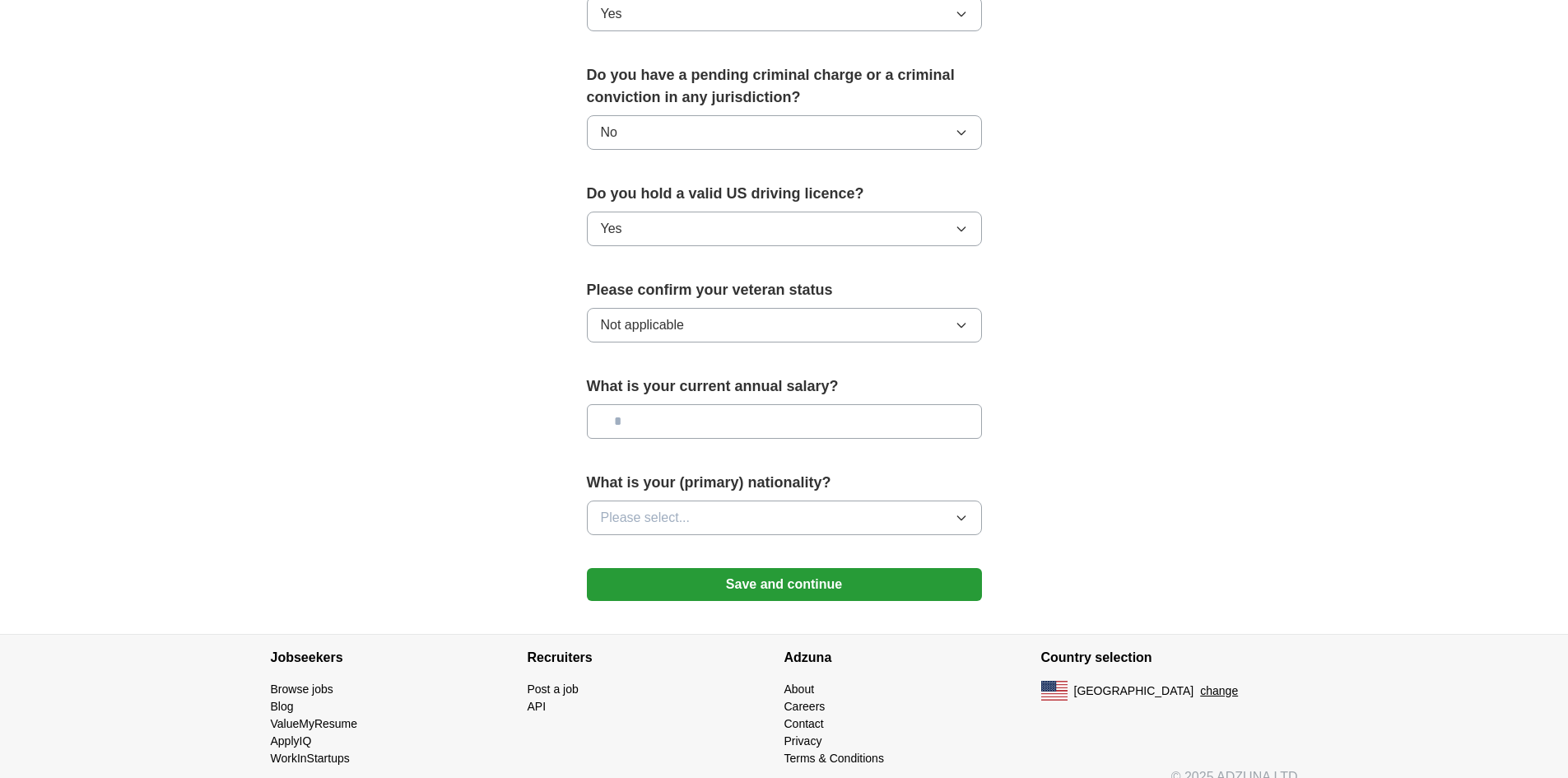
click at [964, 512] on icon "button" at bounding box center [961, 518] width 13 height 13
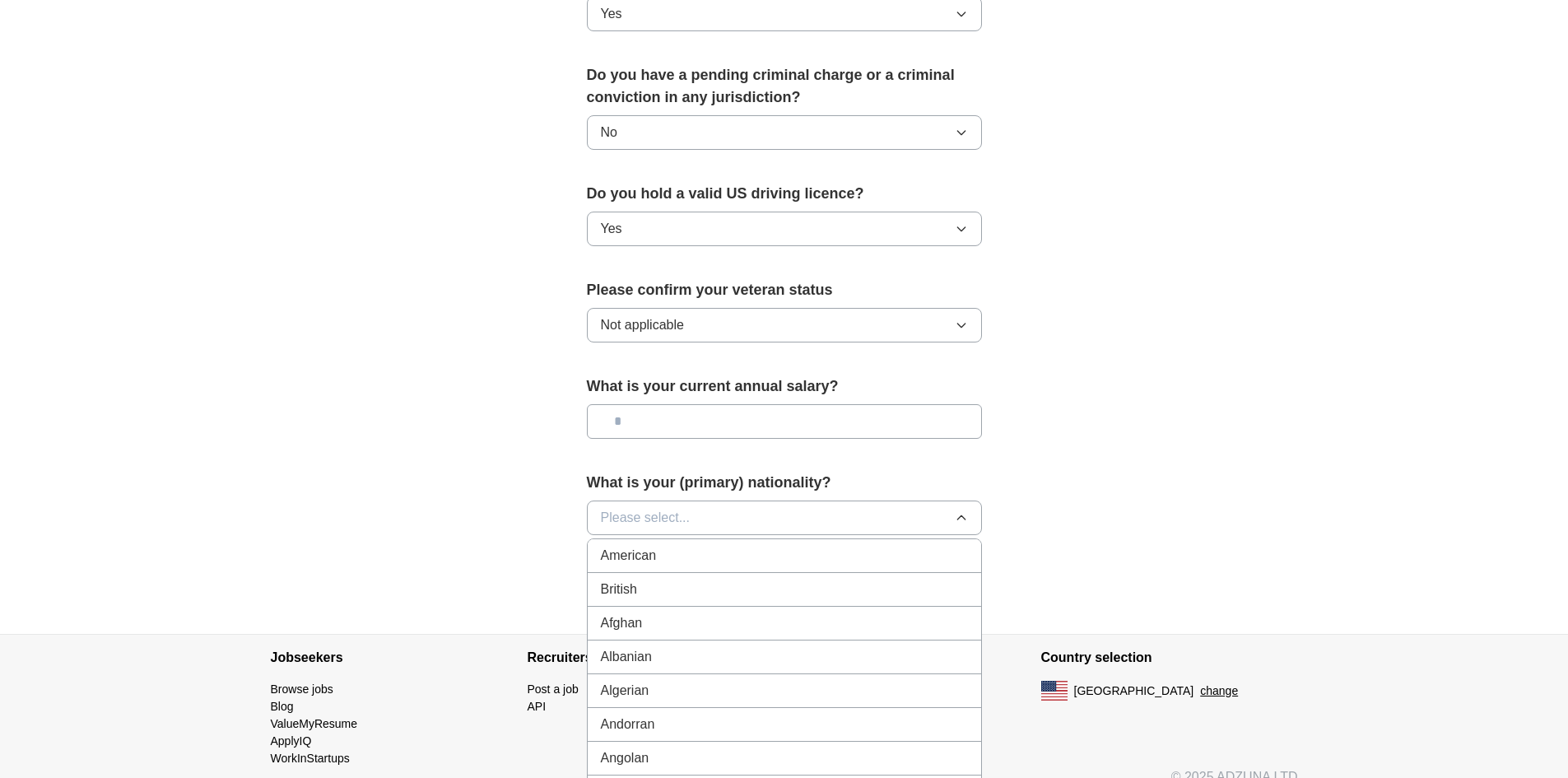
click at [711, 546] on div "American" at bounding box center [784, 555] width 367 height 20
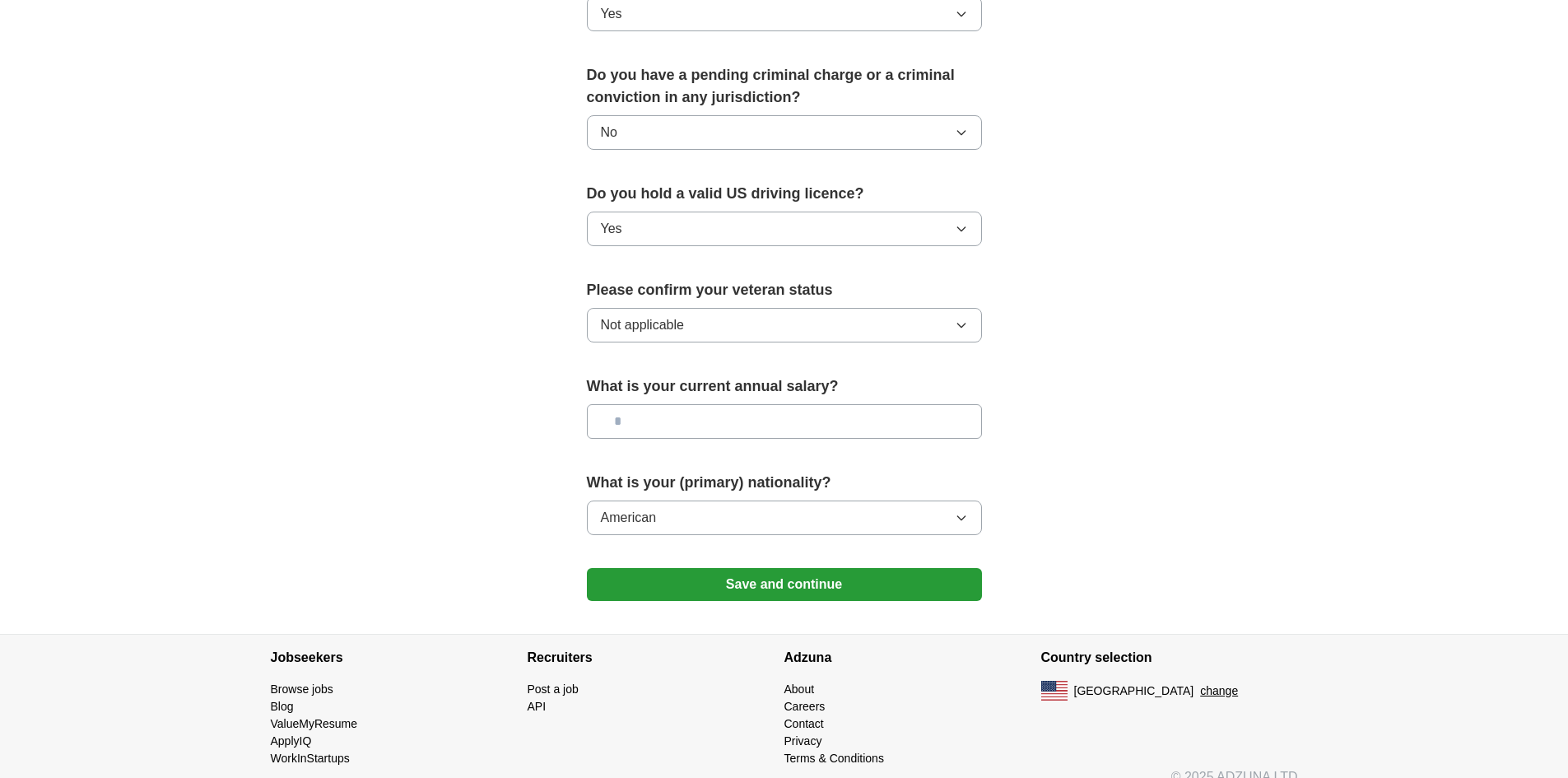
click at [785, 568] on button "Save and continue" at bounding box center [784, 584] width 395 height 33
